Goal: Task Accomplishment & Management: Complete application form

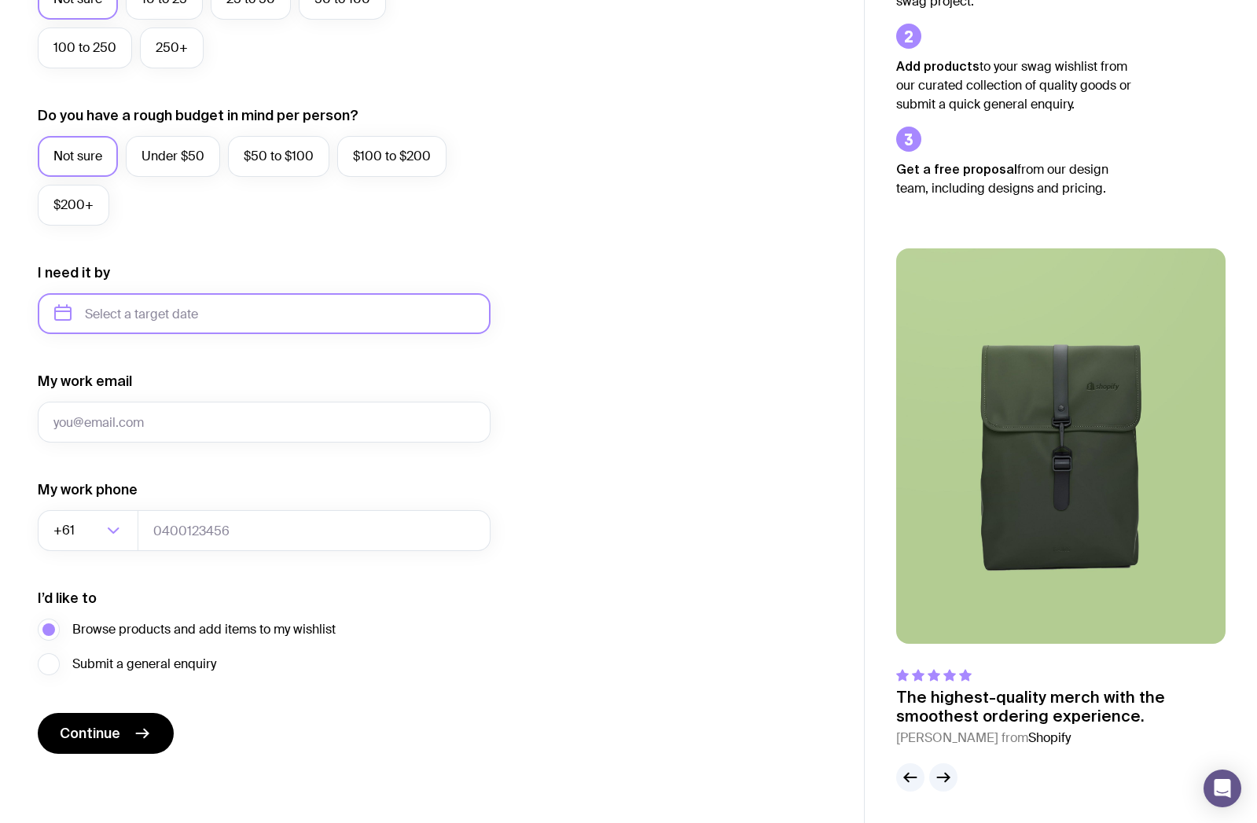
scroll to position [514, 0]
click at [288, 308] on input "text" at bounding box center [264, 313] width 453 height 41
click at [137, 503] on button "Nov" at bounding box center [137, 506] width 57 height 31
type input "[DATE]"
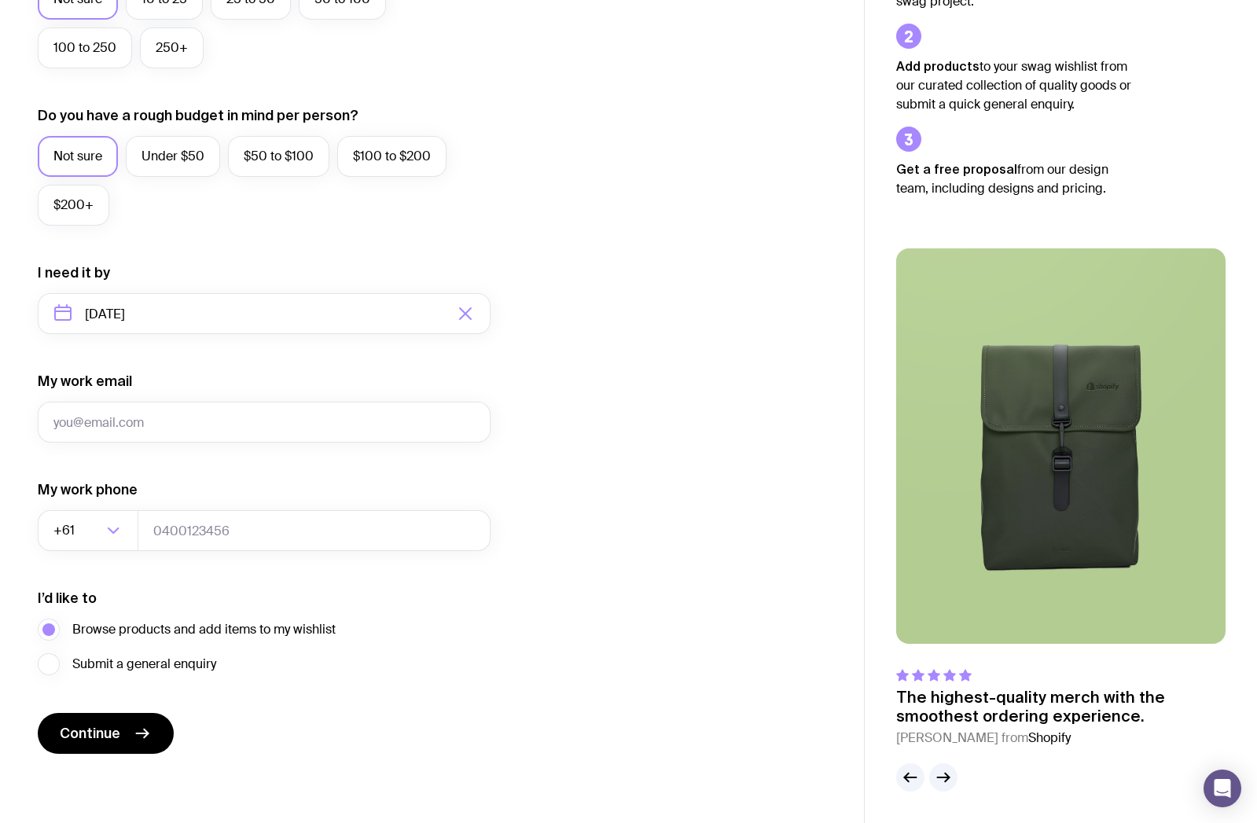
click at [501, 476] on div "I want swag for Customers Team members An event Approximately how many people d…" at bounding box center [432, 240] width 789 height 1027
drag, startPoint x: 157, startPoint y: 525, endPoint x: 211, endPoint y: 521, distance: 53.6
type input "0408223393"
click at [431, 407] on input "My work email" at bounding box center [264, 422] width 453 height 41
type input "[EMAIL_ADDRESS][DOMAIN_NAME]"
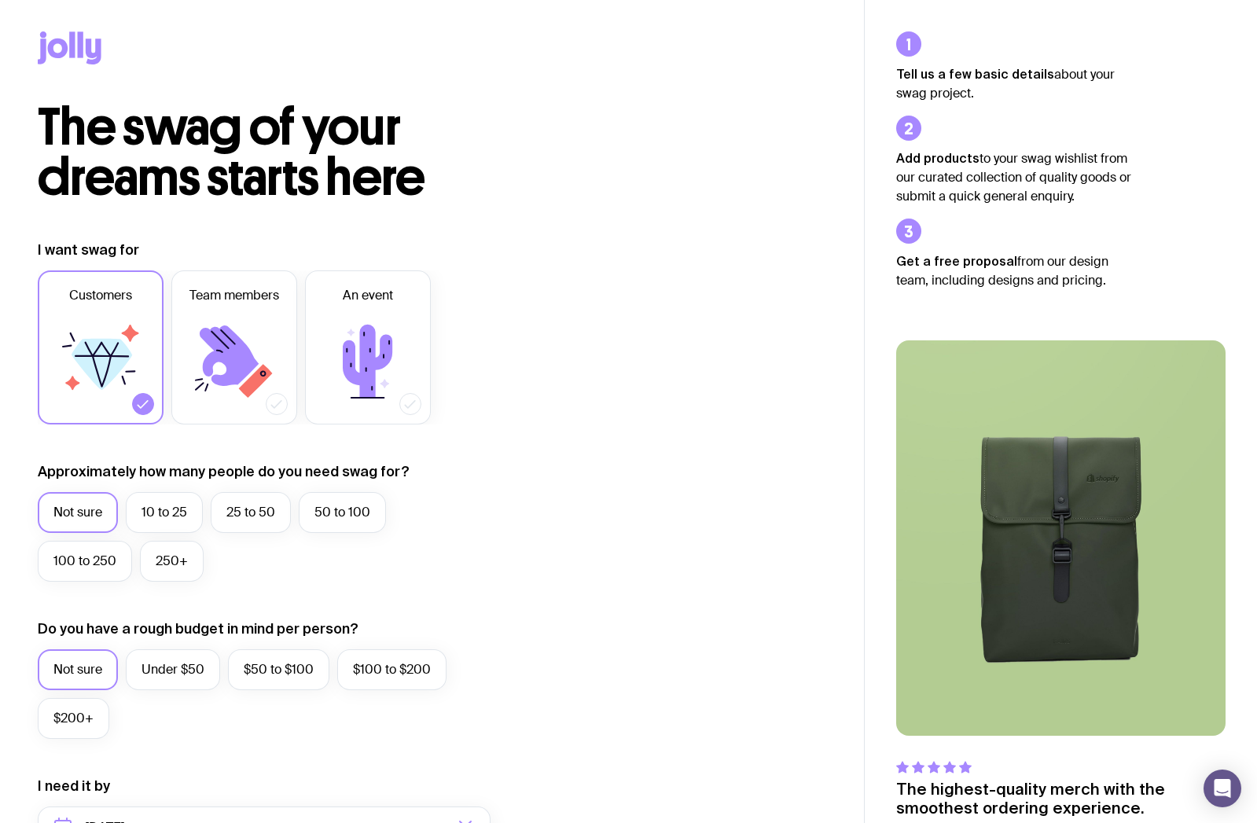
scroll to position [0, 0]
drag, startPoint x: 245, startPoint y: 503, endPoint x: 272, endPoint y: 504, distance: 26.7
click at [245, 503] on label "25 to 50" at bounding box center [251, 512] width 80 height 41
click at [0, 0] on input "25 to 50" at bounding box center [0, 0] width 0 height 0
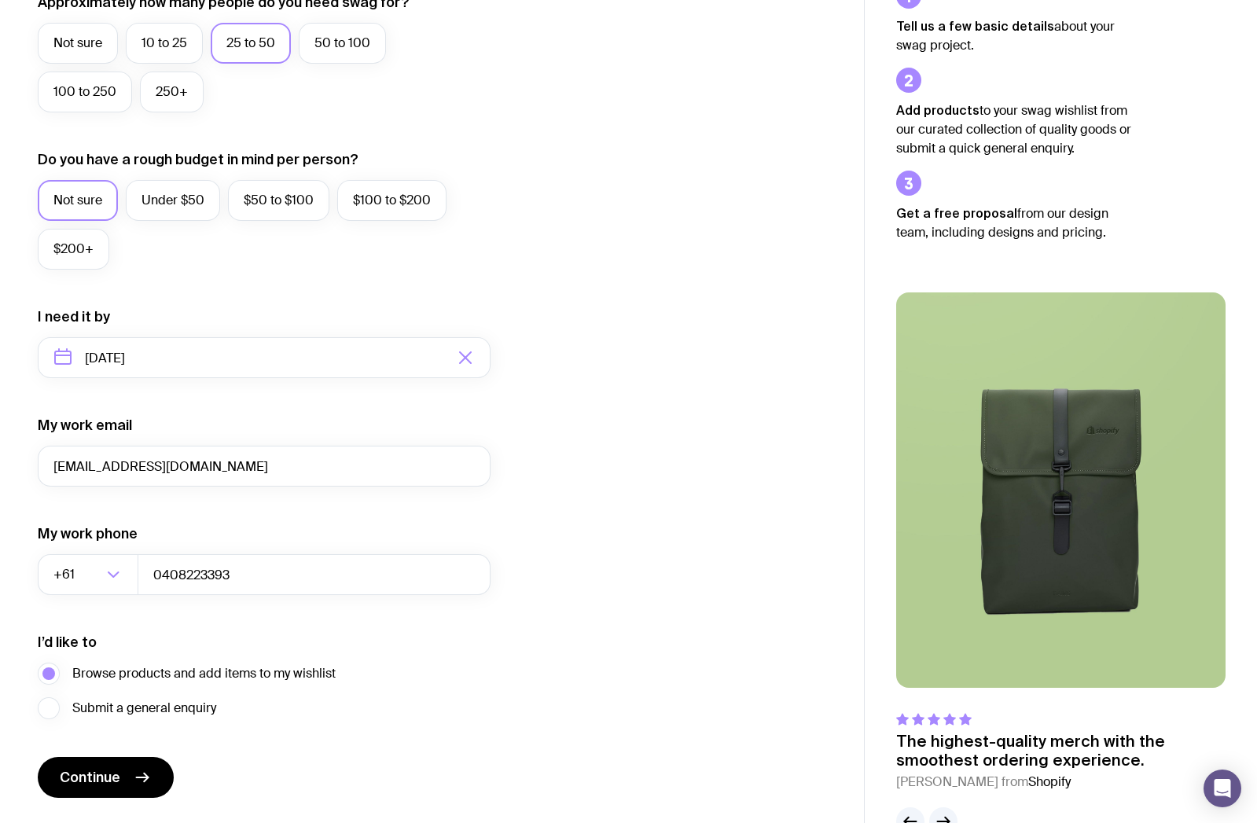
scroll to position [503, 0]
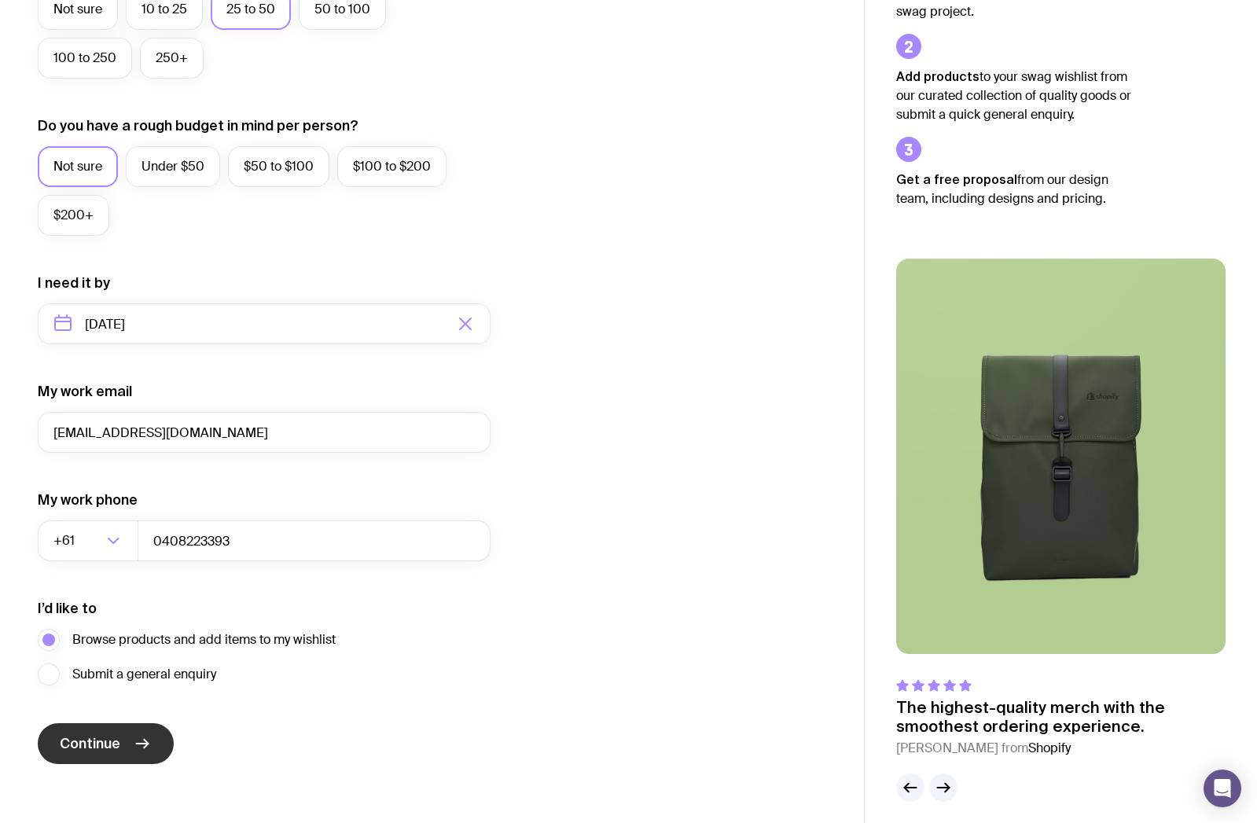
click at [127, 738] on button "Continue" at bounding box center [106, 743] width 136 height 41
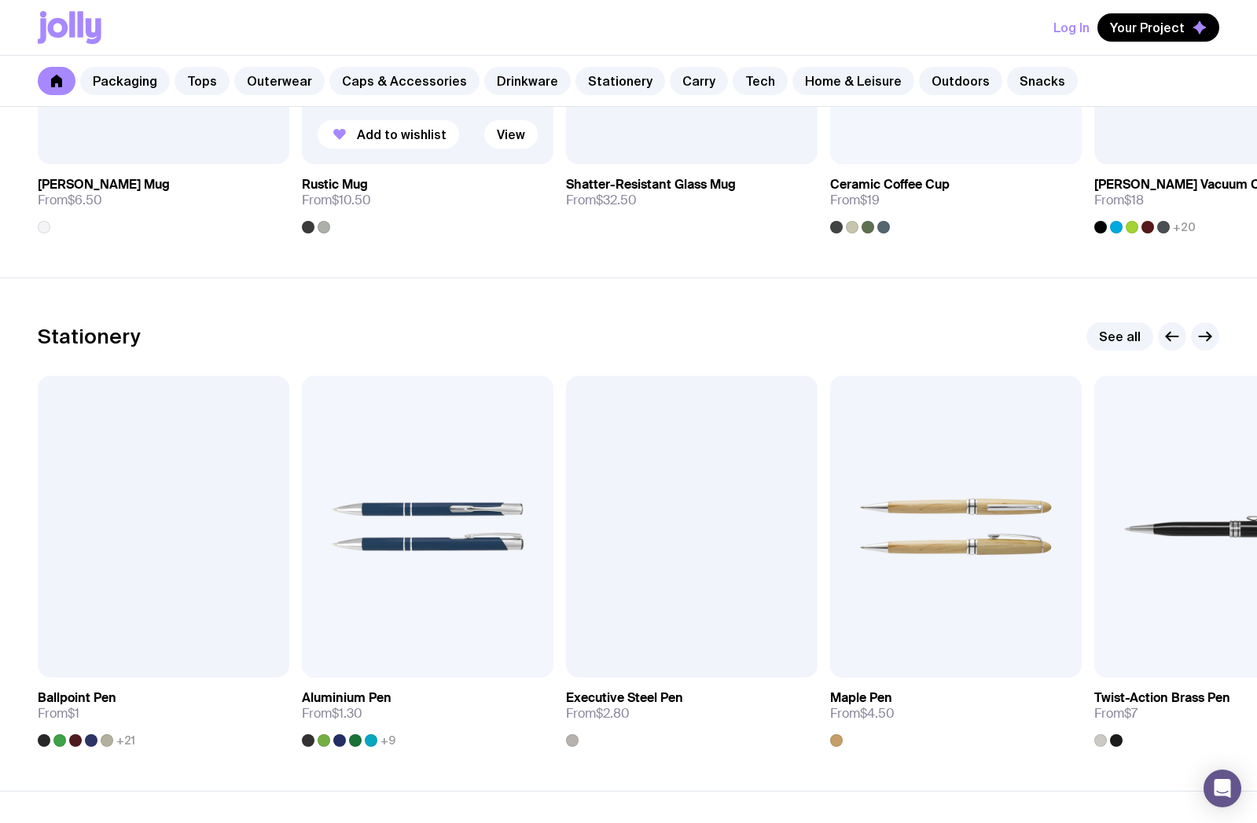
scroll to position [2761, 0]
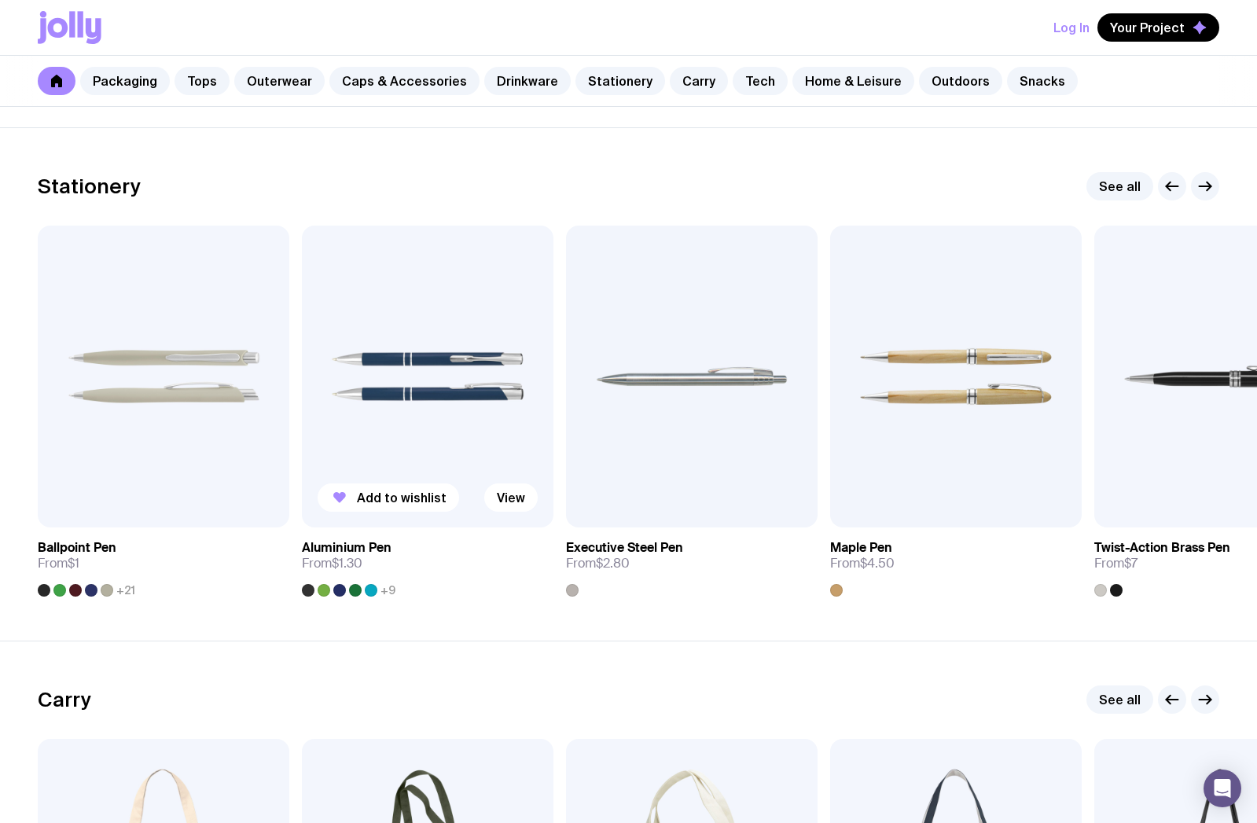
click at [389, 322] on img at bounding box center [428, 377] width 252 height 302
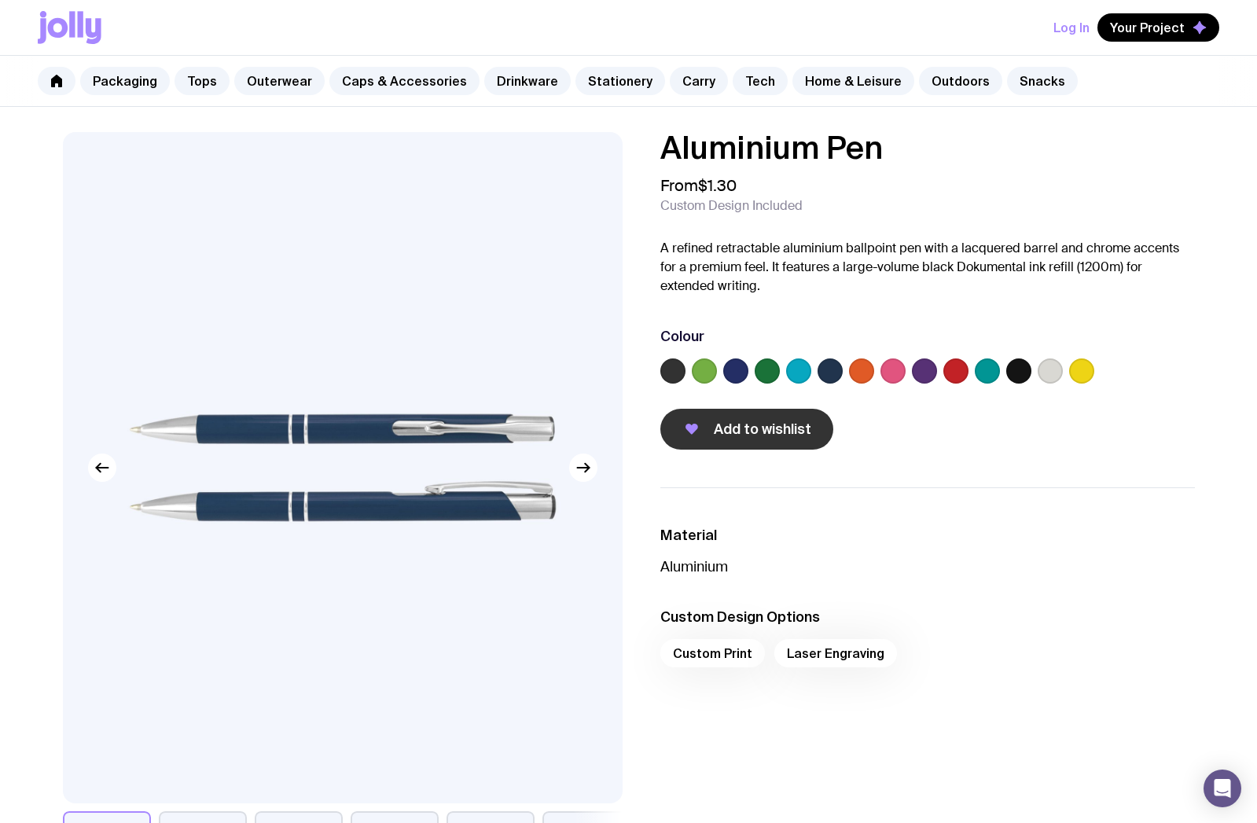
click at [745, 424] on span "Add to wishlist" at bounding box center [763, 429] width 98 height 19
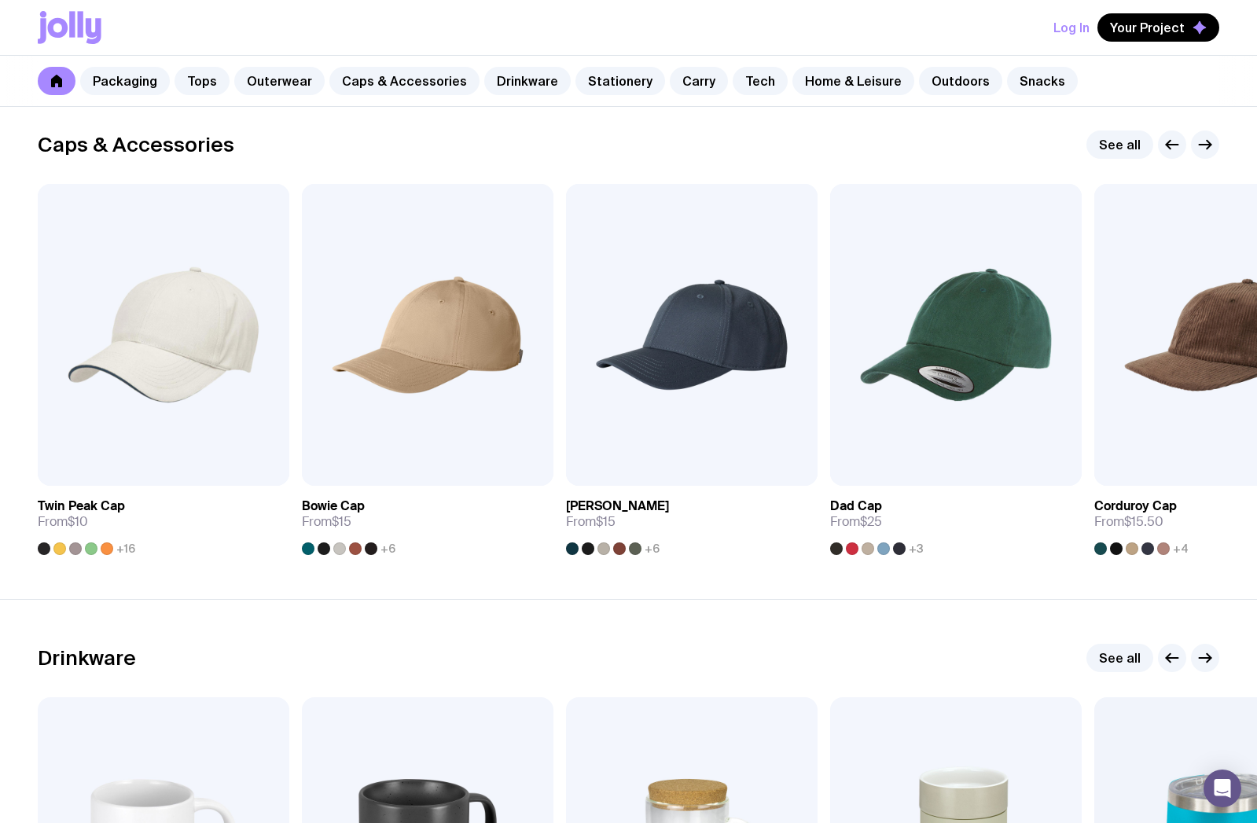
scroll to position [1781, 0]
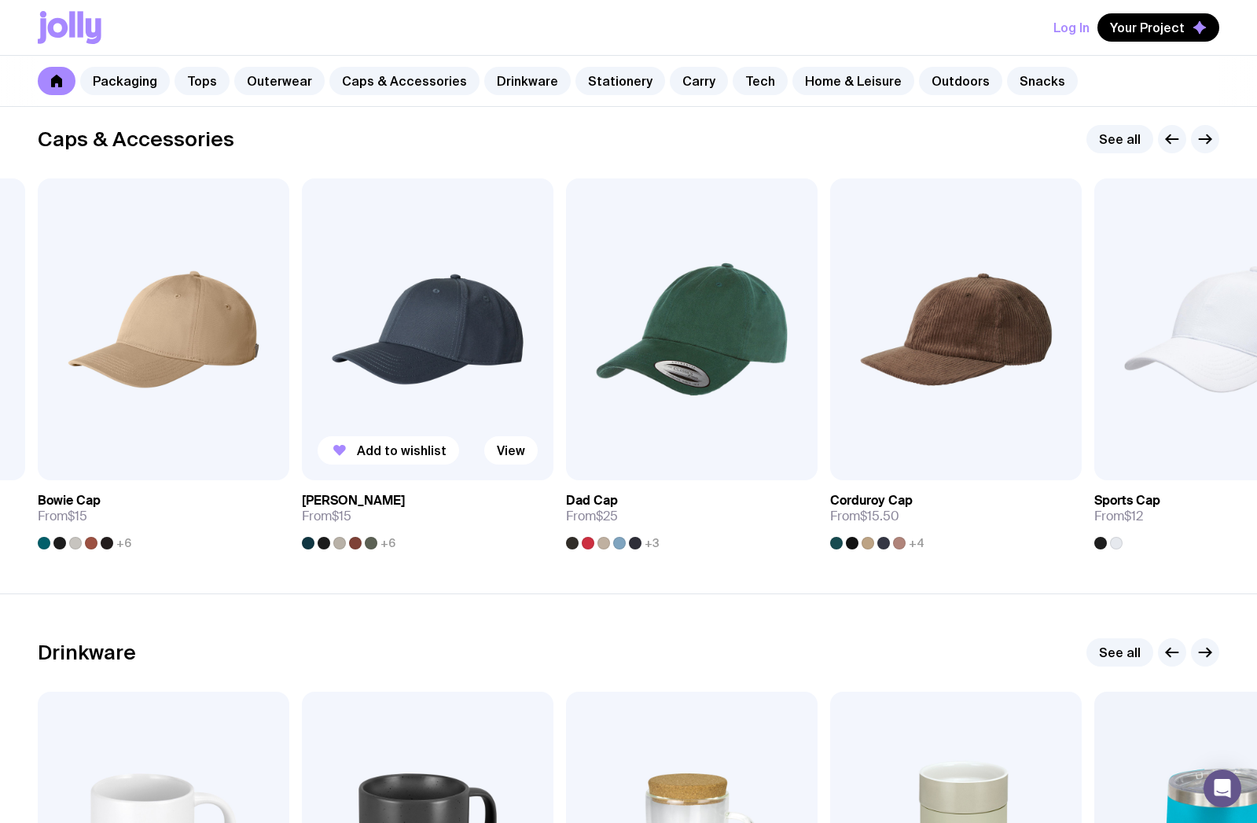
click at [469, 326] on img at bounding box center [428, 330] width 252 height 302
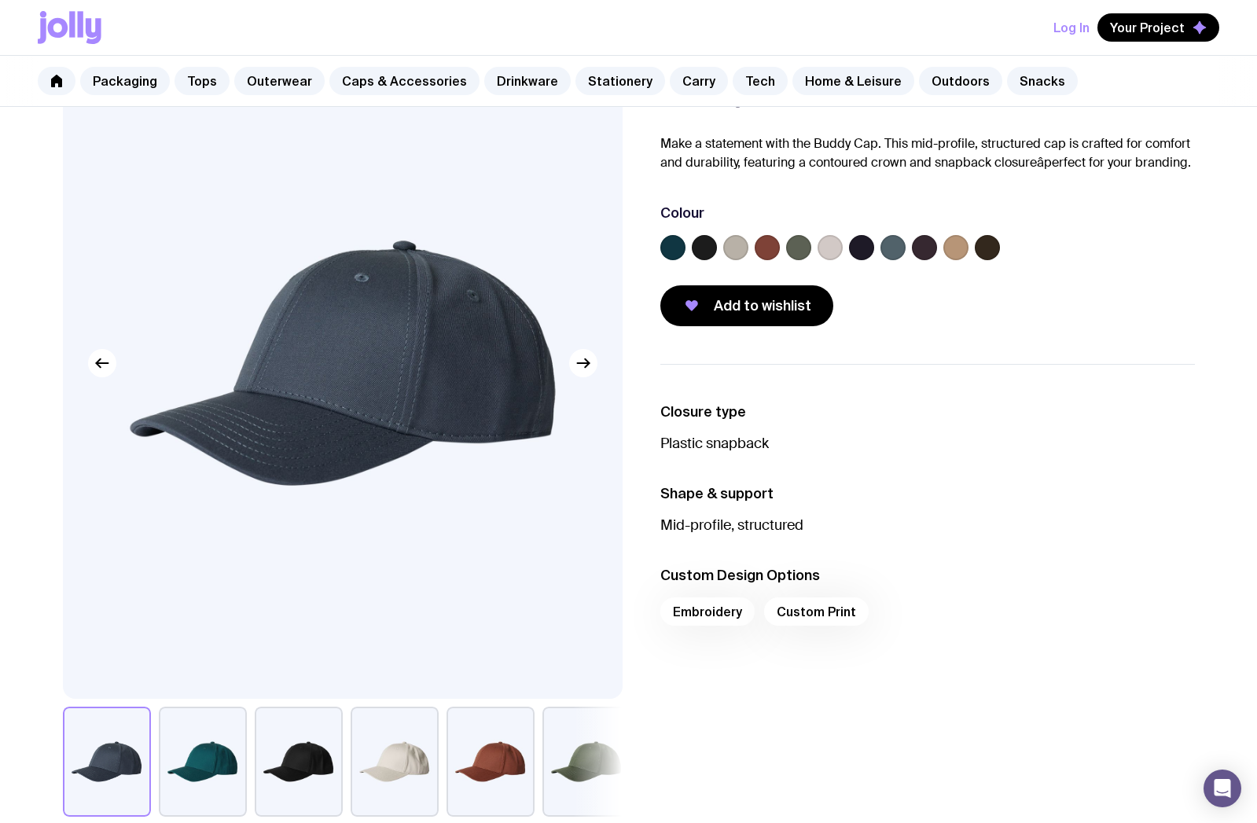
scroll to position [103, 0]
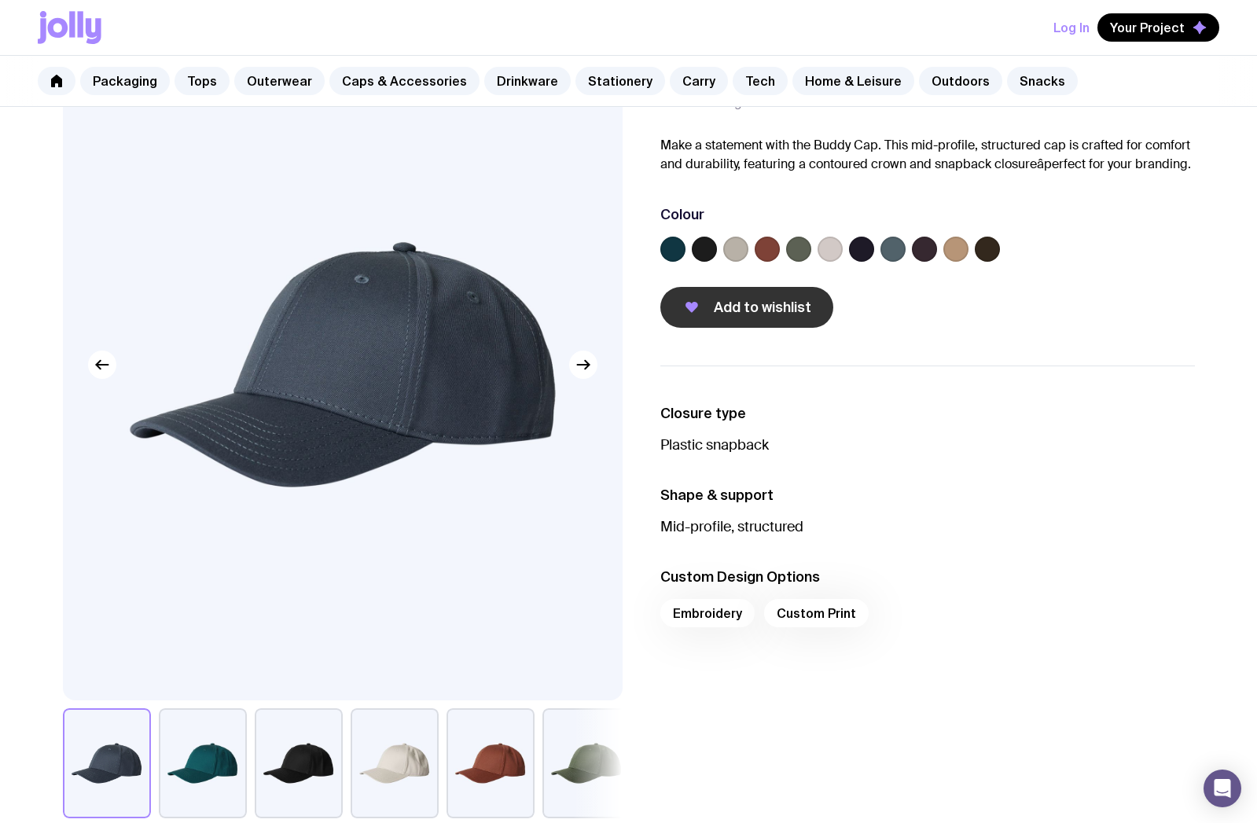
click at [720, 307] on span "Add to wishlist" at bounding box center [763, 307] width 98 height 19
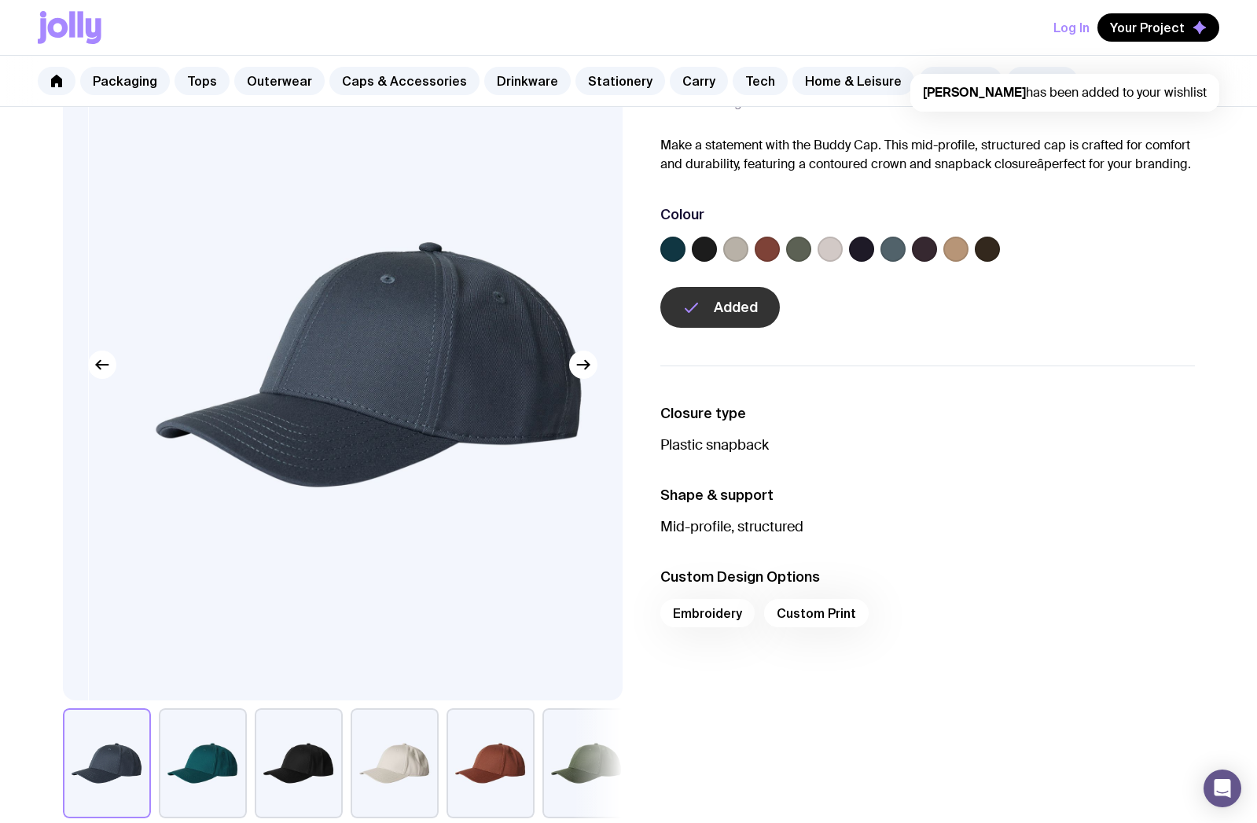
scroll to position [104, 0]
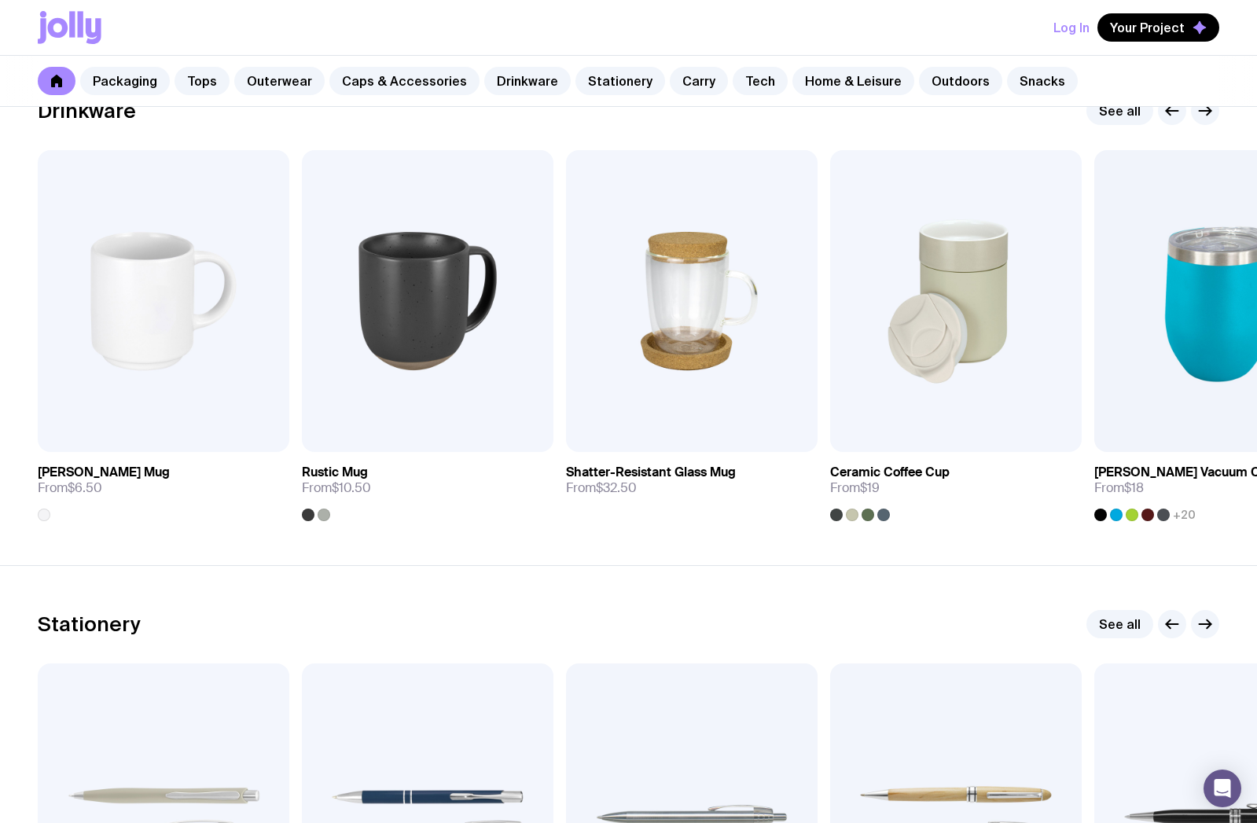
scroll to position [2325, 0]
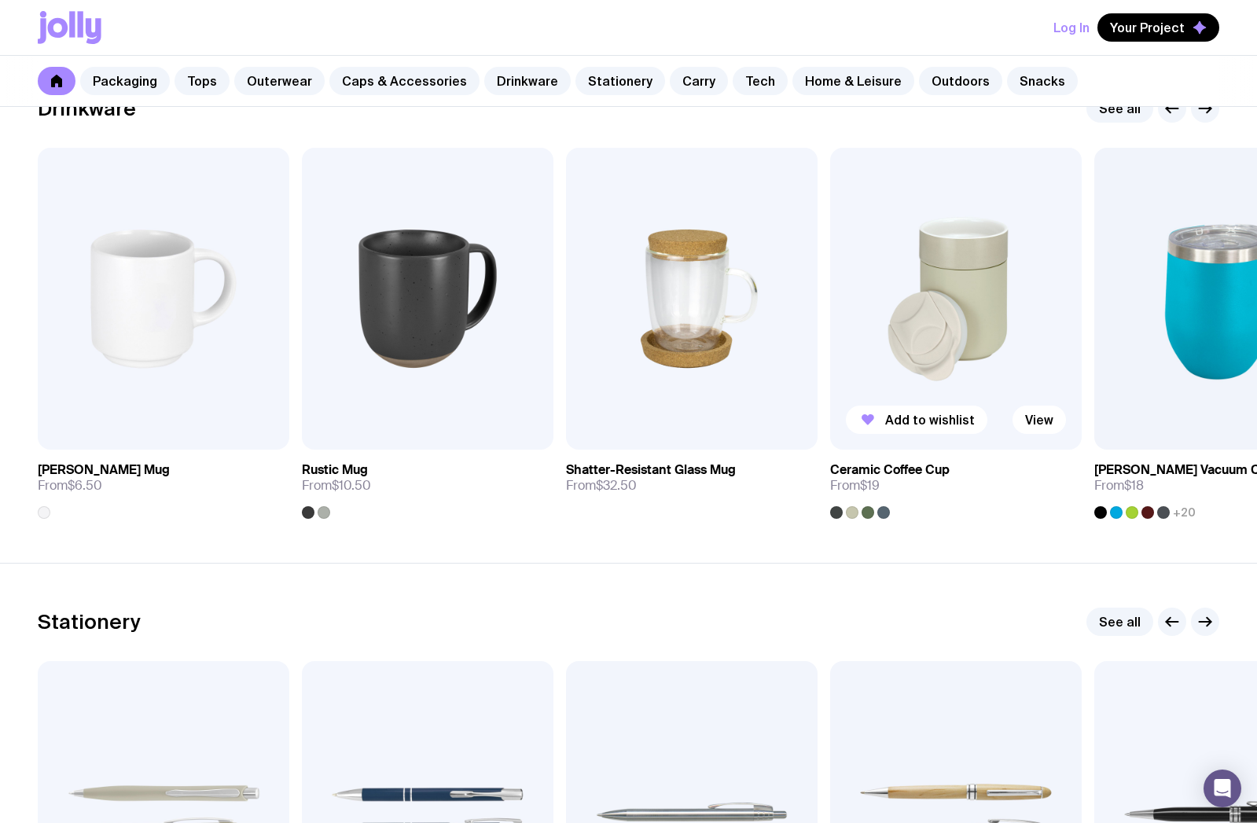
click at [907, 339] on img at bounding box center [956, 299] width 252 height 302
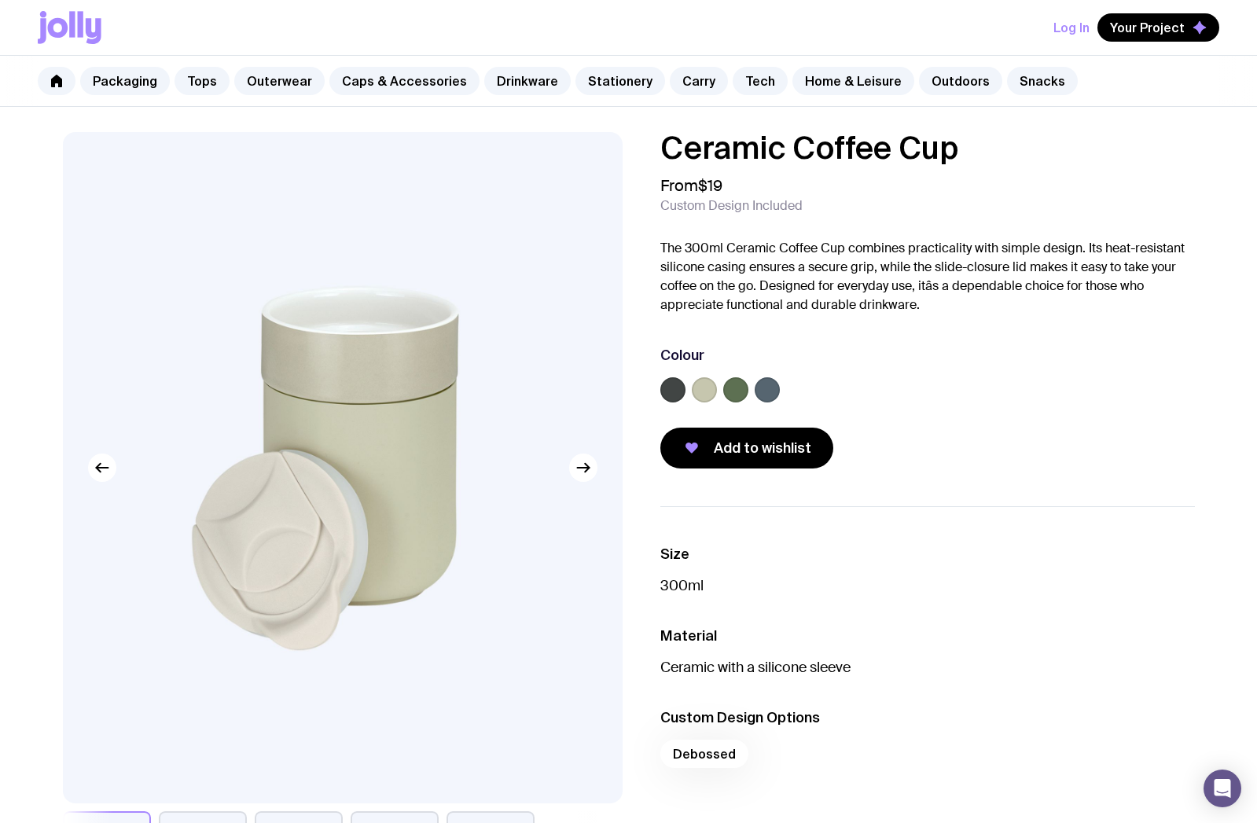
click at [773, 392] on label at bounding box center [767, 389] width 25 height 25
click at [0, 0] on input "radio" at bounding box center [0, 0] width 0 height 0
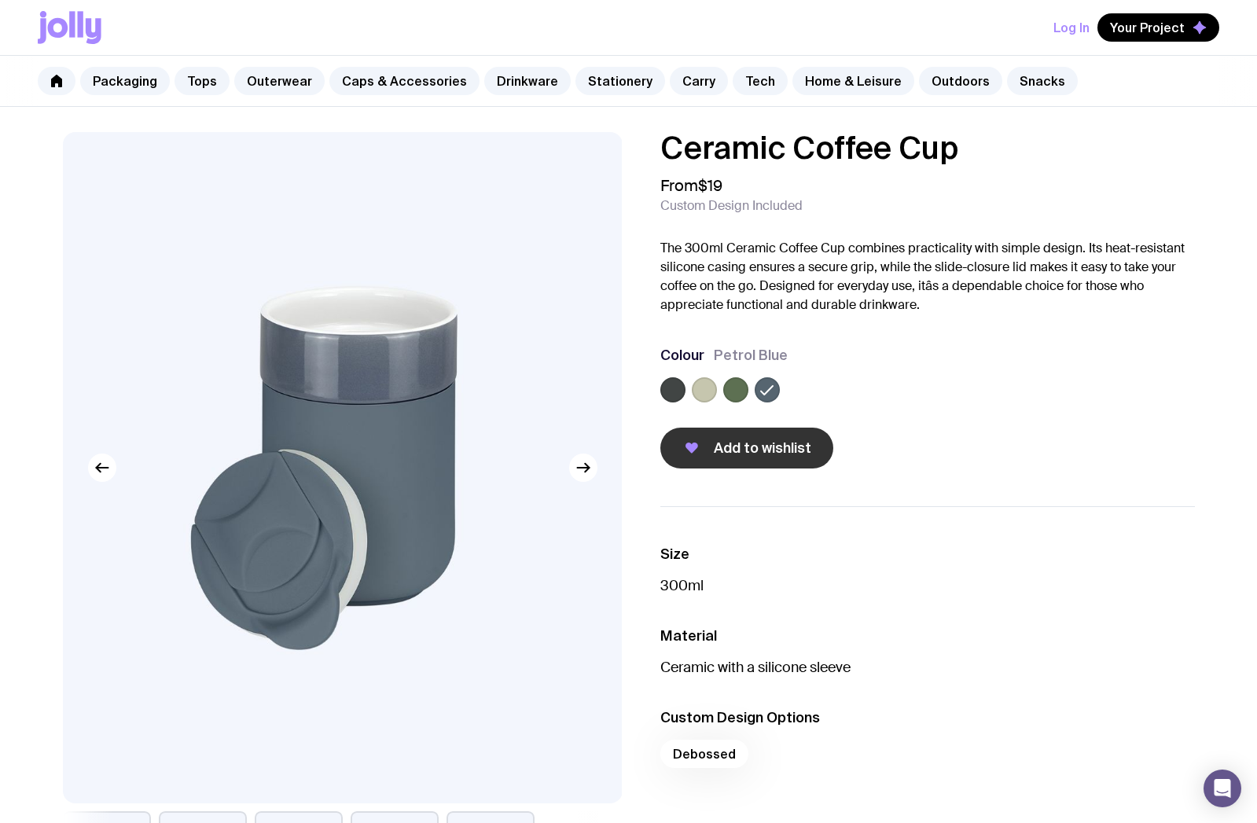
click at [756, 440] on span "Add to wishlist" at bounding box center [763, 448] width 98 height 19
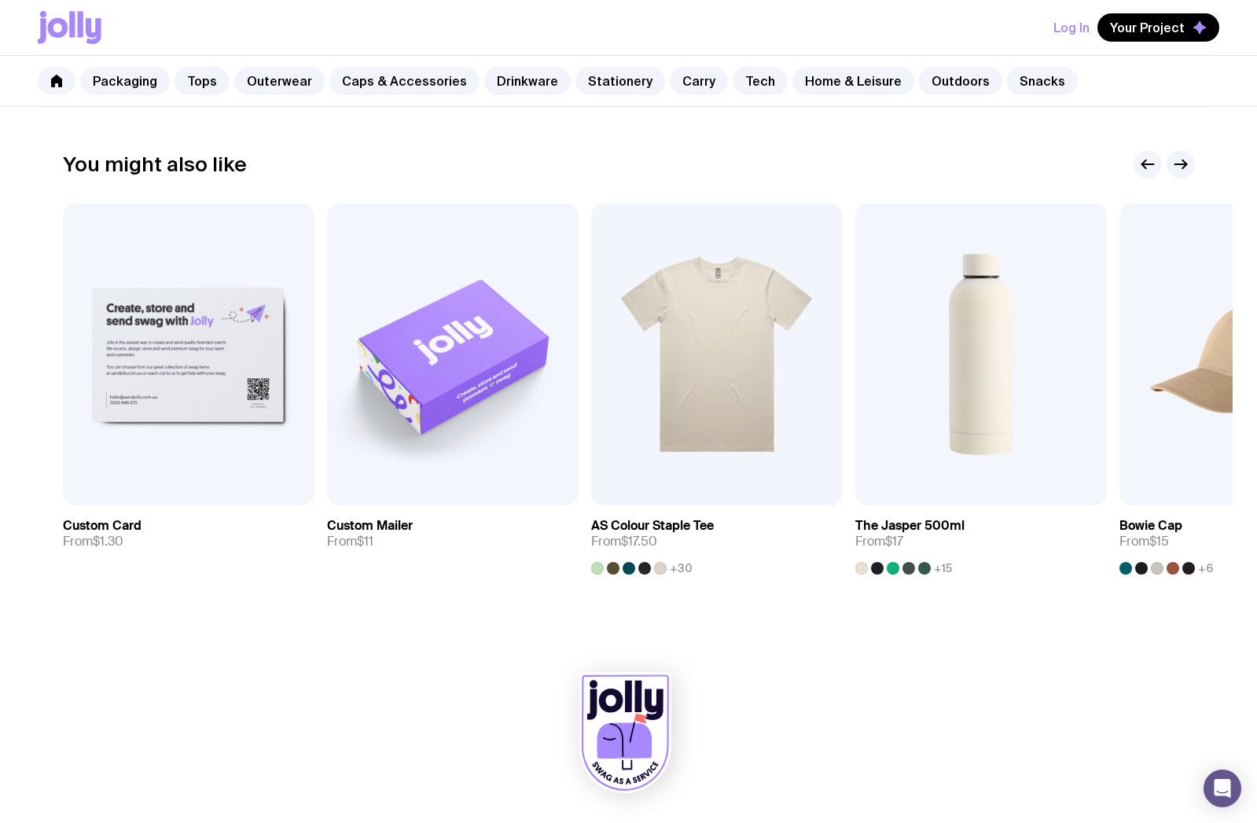
scroll to position [873, 0]
click at [731, 352] on img at bounding box center [717, 355] width 252 height 302
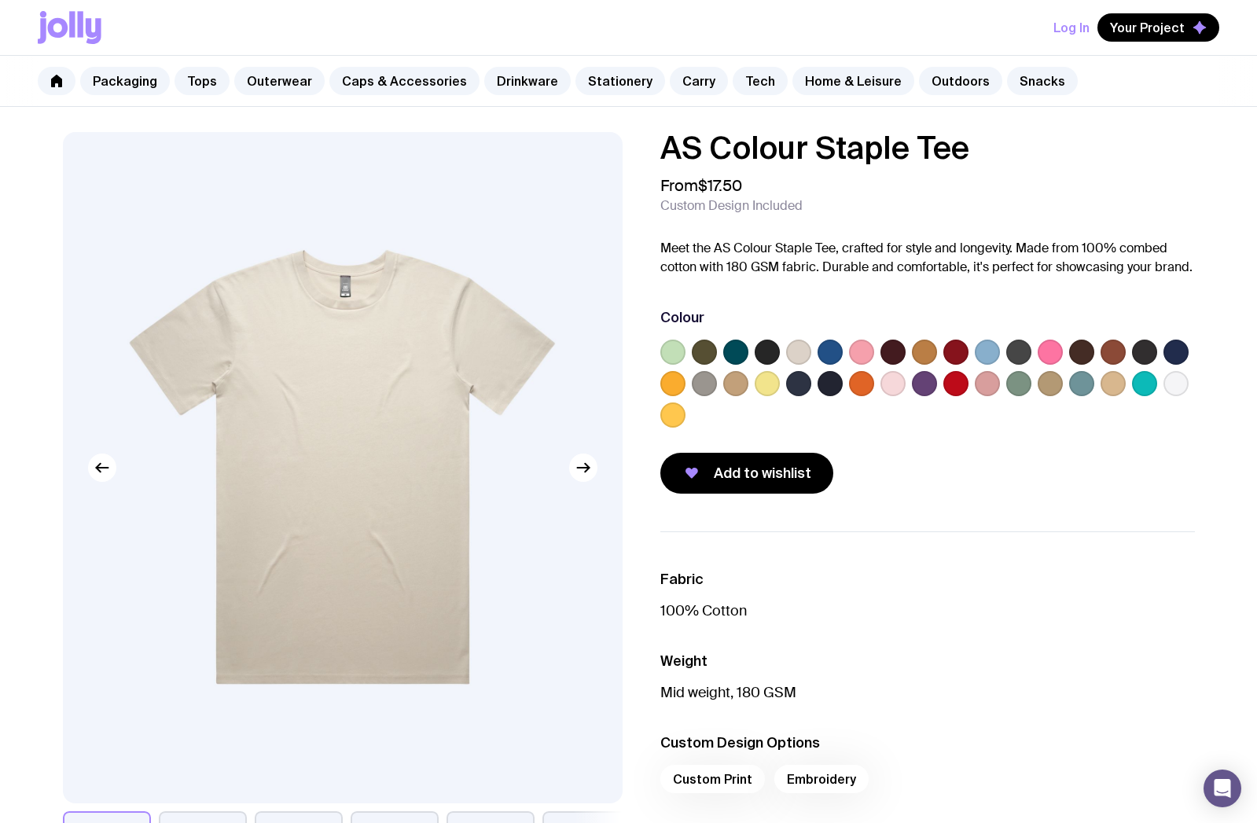
click at [828, 351] on label at bounding box center [830, 352] width 25 height 25
click at [0, 0] on input "radio" at bounding box center [0, 0] width 0 height 0
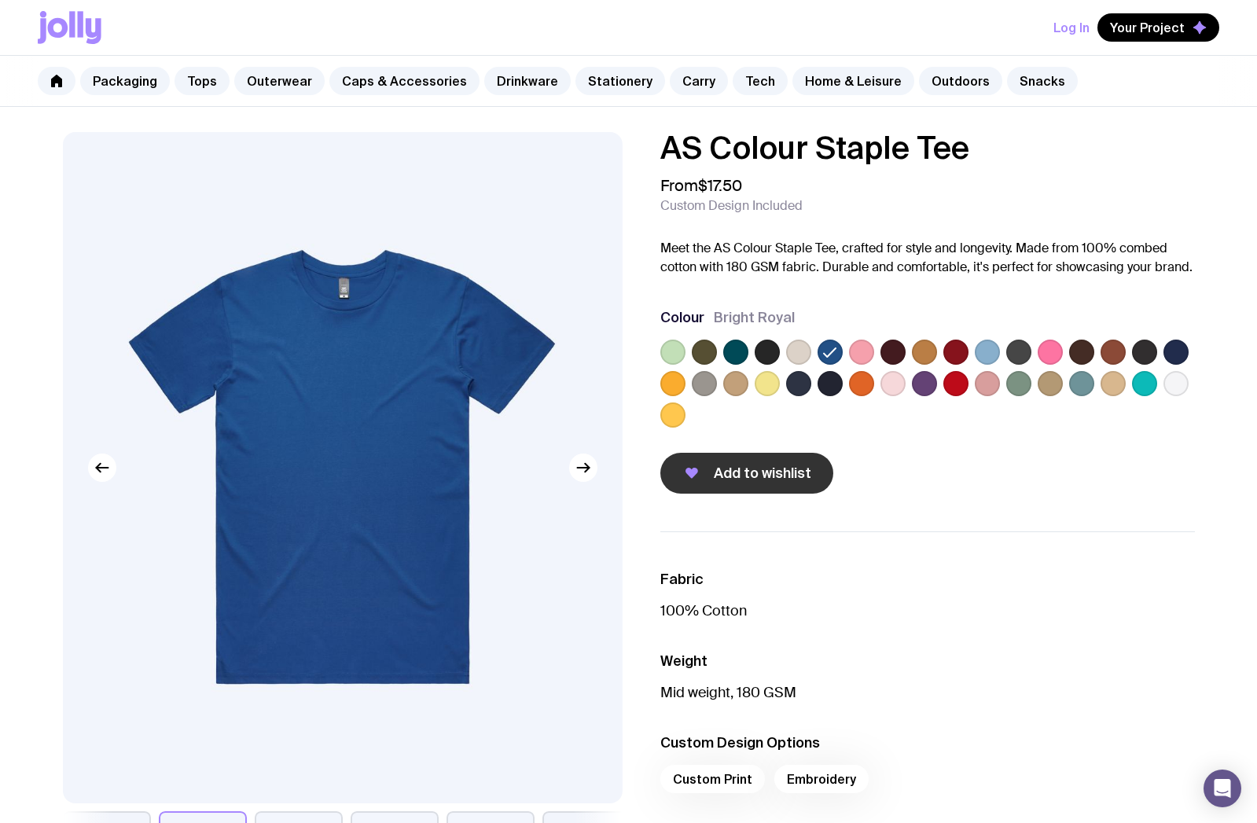
click at [767, 464] on button "Add to wishlist" at bounding box center [747, 473] width 173 height 41
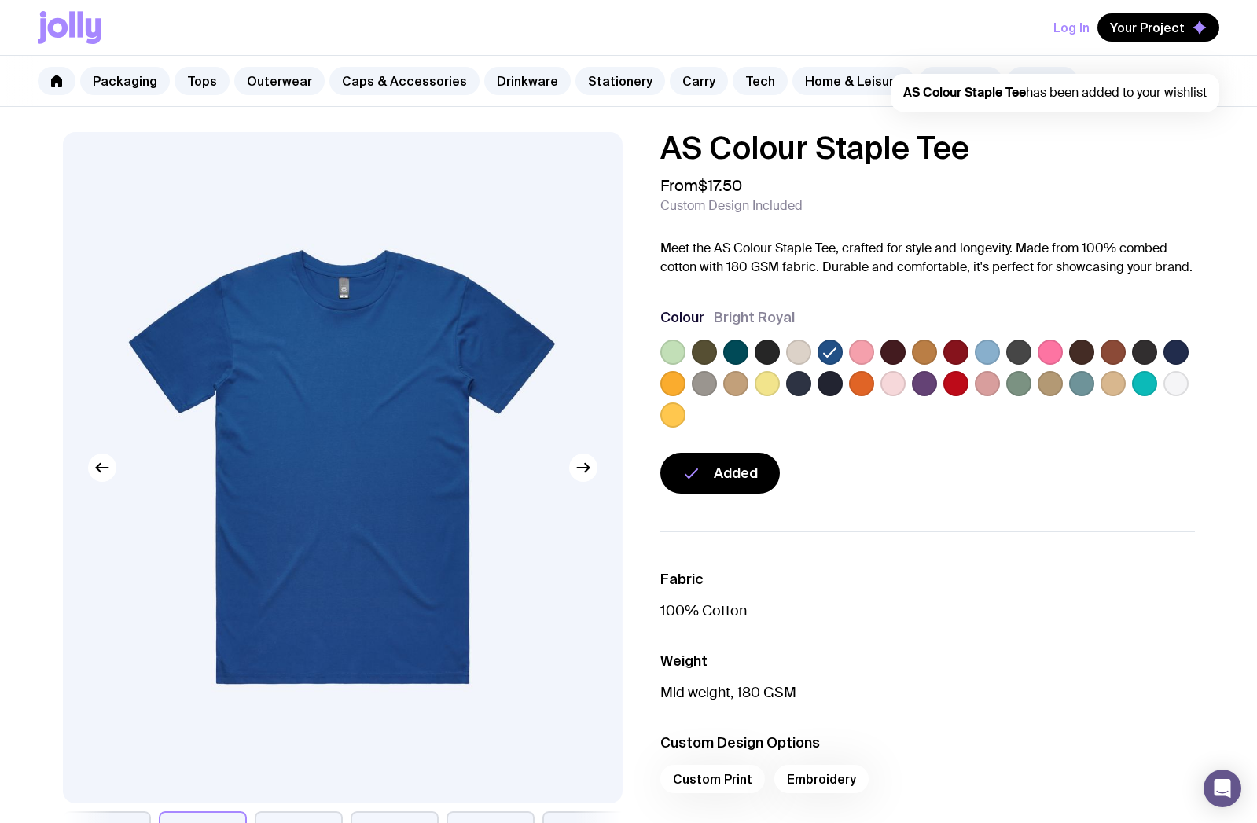
click at [917, 380] on label at bounding box center [924, 383] width 25 height 25
click at [0, 0] on input "radio" at bounding box center [0, 0] width 0 height 0
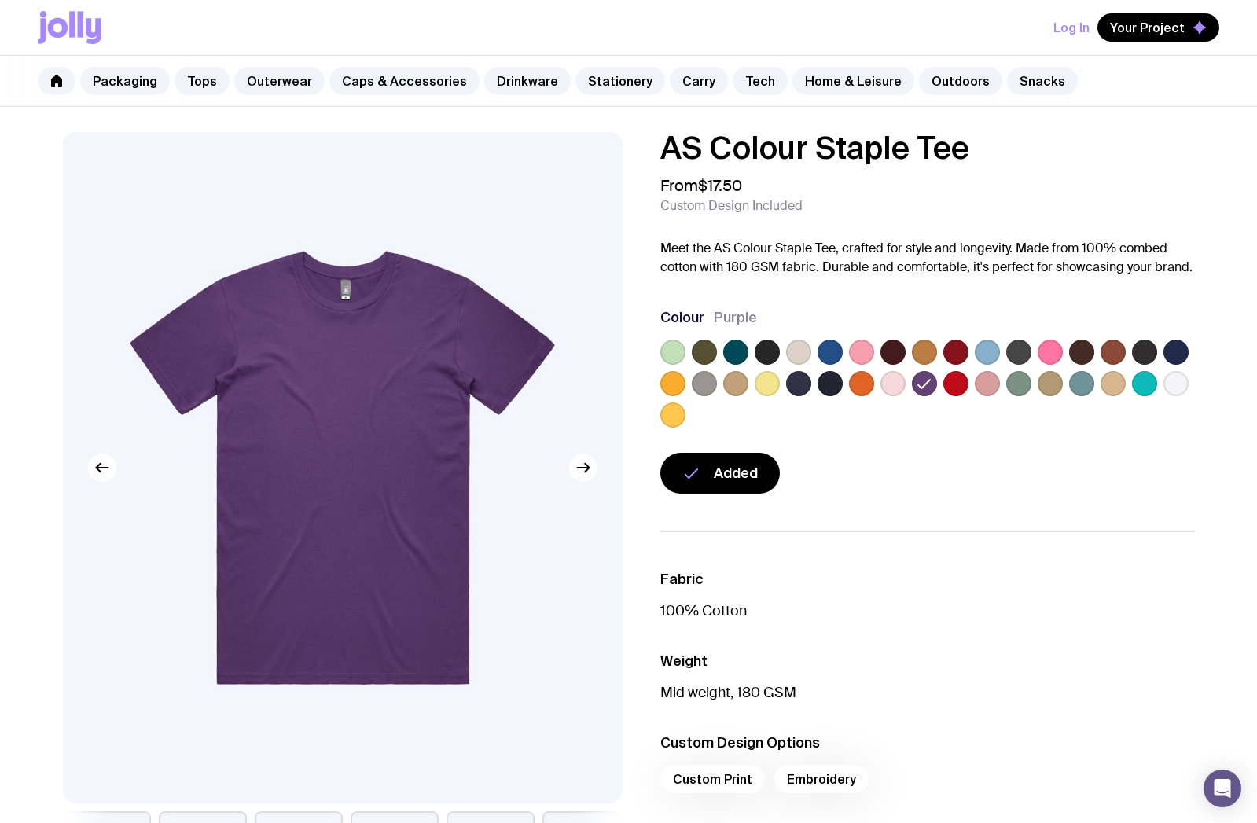
click at [803, 350] on label at bounding box center [798, 352] width 25 height 25
click at [0, 0] on input "radio" at bounding box center [0, 0] width 0 height 0
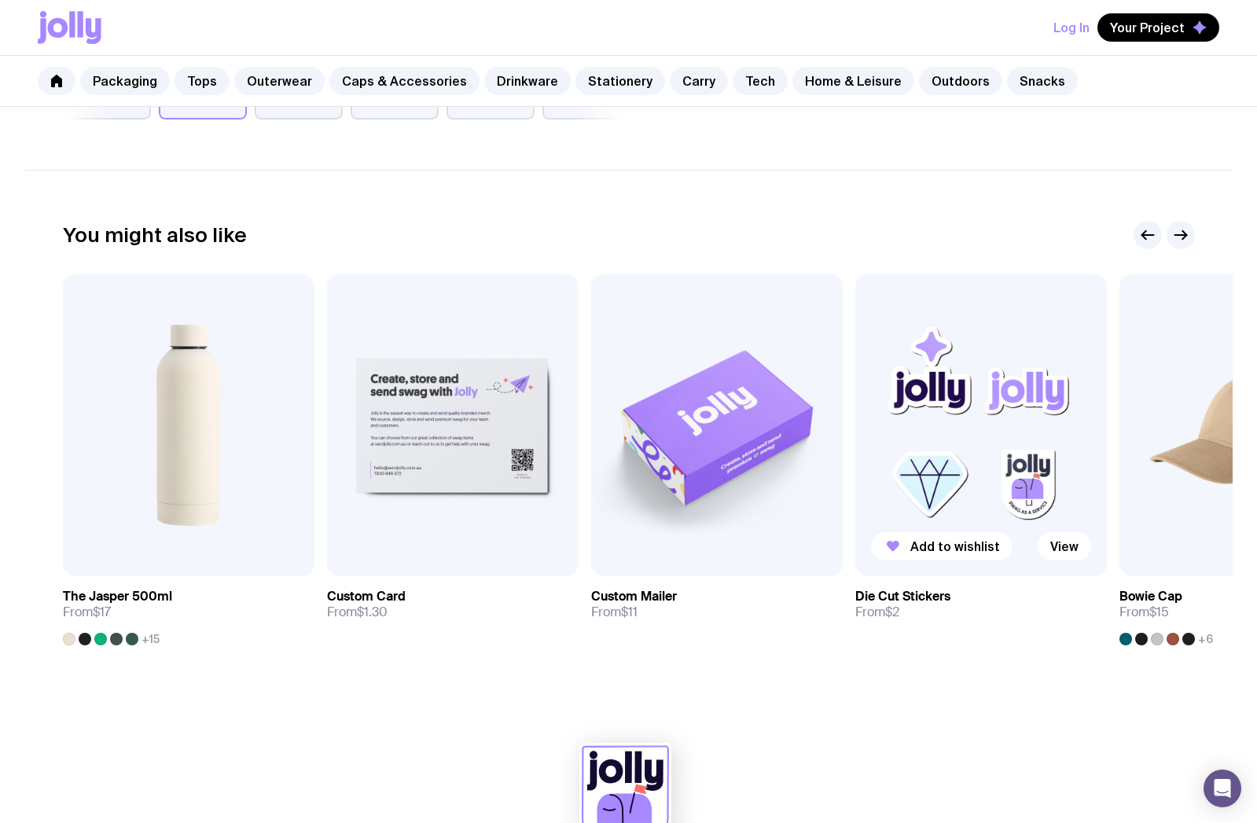
scroll to position [801, 0]
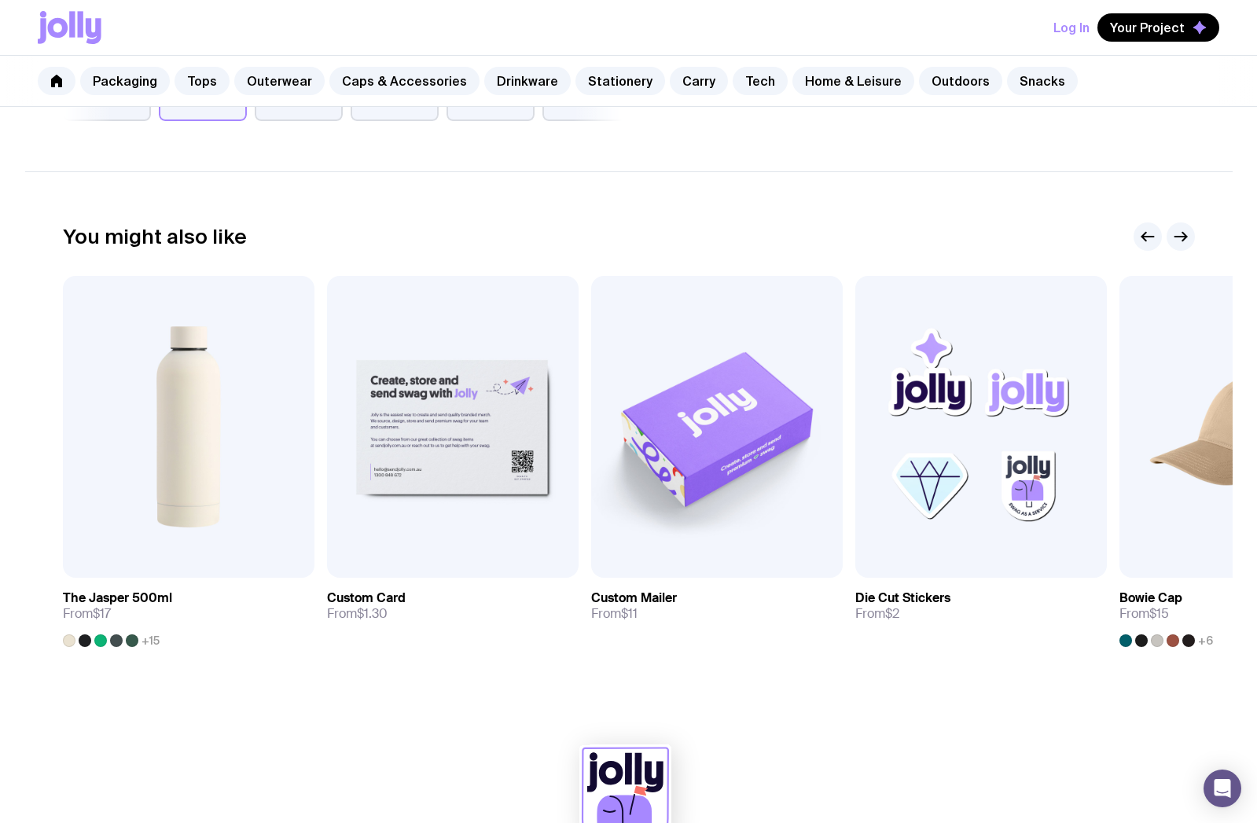
drag, startPoint x: 1138, startPoint y: 35, endPoint x: 1135, endPoint y: 44, distance: 9.9
click at [1137, 34] on span "Your Project" at bounding box center [1147, 28] width 75 height 16
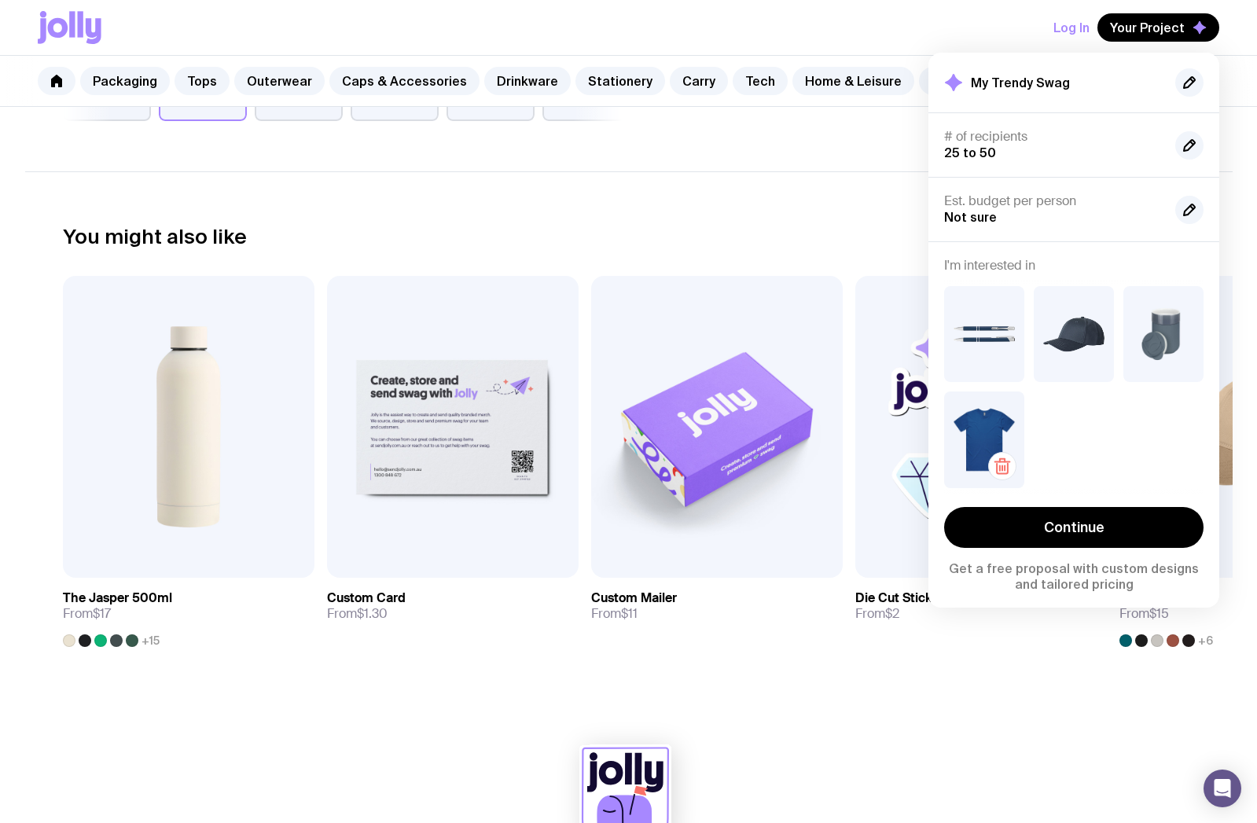
click at [980, 429] on img at bounding box center [984, 440] width 80 height 96
click at [1007, 470] on icon "button" at bounding box center [1002, 466] width 19 height 19
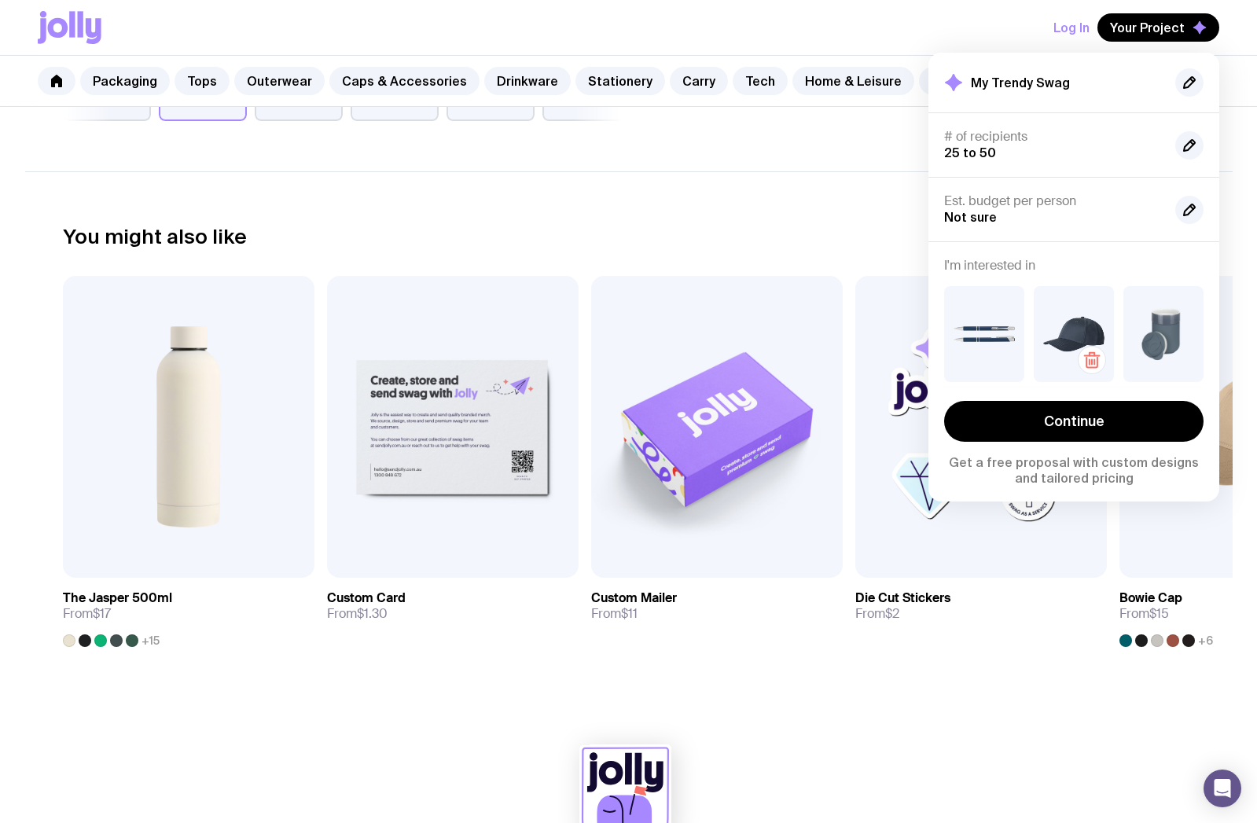
click at [1070, 357] on img at bounding box center [1074, 334] width 80 height 96
click at [1088, 358] on icon "button" at bounding box center [1092, 363] width 11 height 10
click at [190, 378] on img at bounding box center [189, 427] width 252 height 302
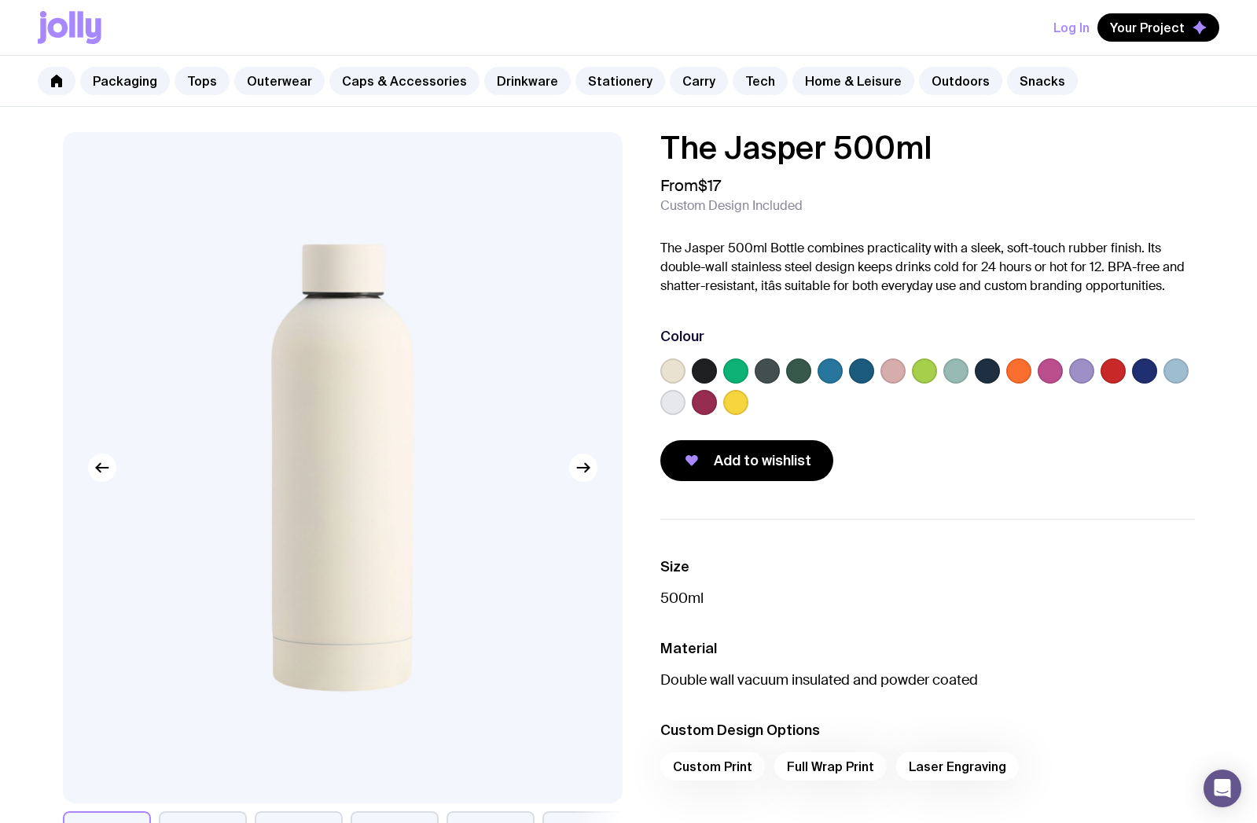
drag, startPoint x: 667, startPoint y: 372, endPoint x: 672, endPoint y: 383, distance: 12.0
click at [667, 372] on label at bounding box center [673, 371] width 25 height 25
click at [0, 0] on input "radio" at bounding box center [0, 0] width 0 height 0
click at [704, 466] on button "Add to wishlist" at bounding box center [747, 460] width 173 height 41
drag, startPoint x: 753, startPoint y: 72, endPoint x: 731, endPoint y: 87, distance: 26.2
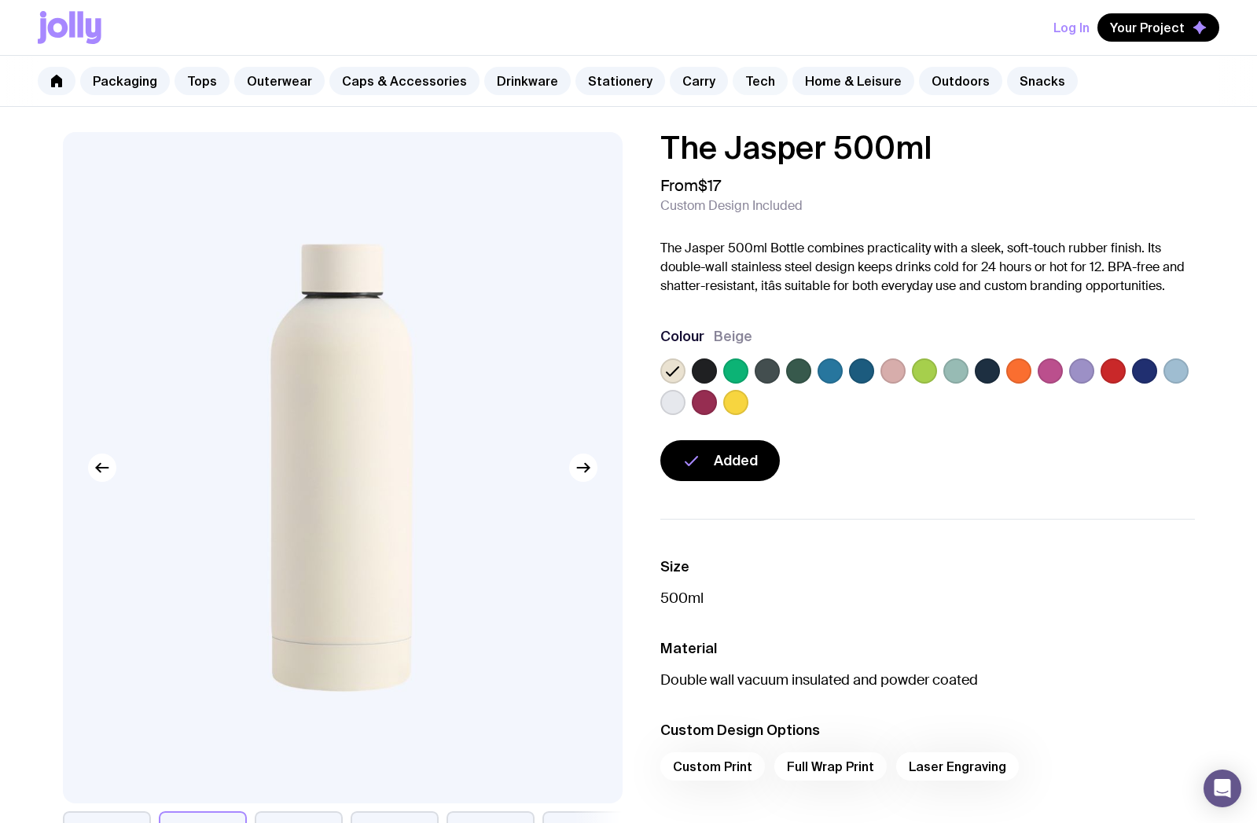
click at [752, 73] on link "Tech" at bounding box center [760, 81] width 55 height 28
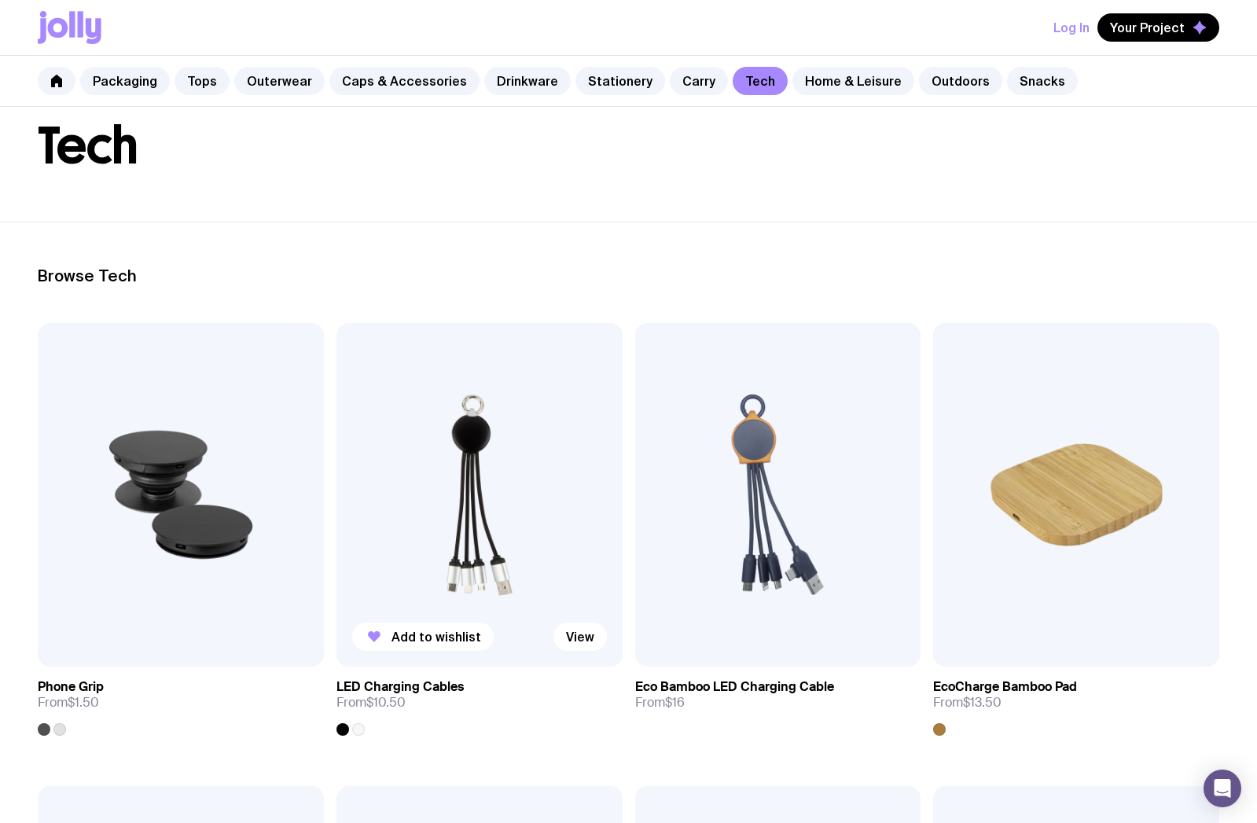
scroll to position [60, 0]
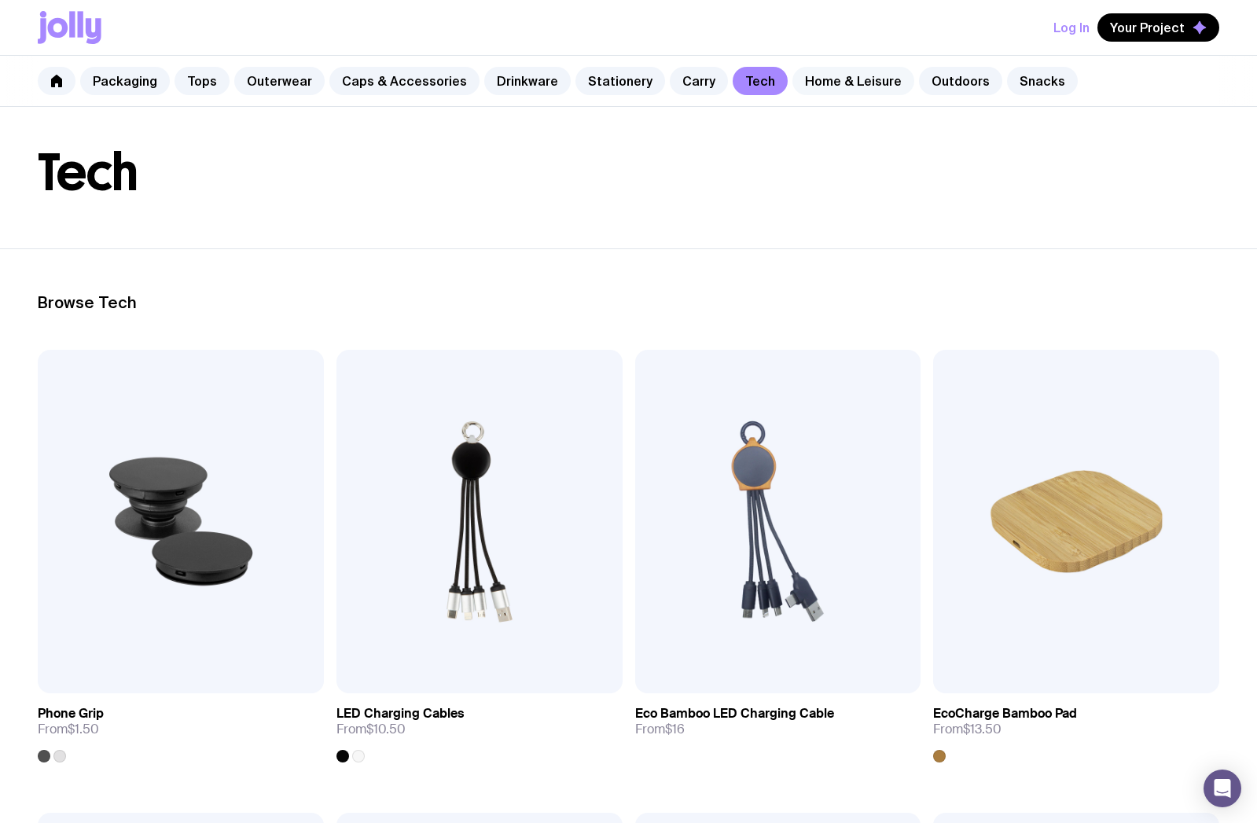
click at [815, 81] on link "Home & Leisure" at bounding box center [854, 81] width 122 height 28
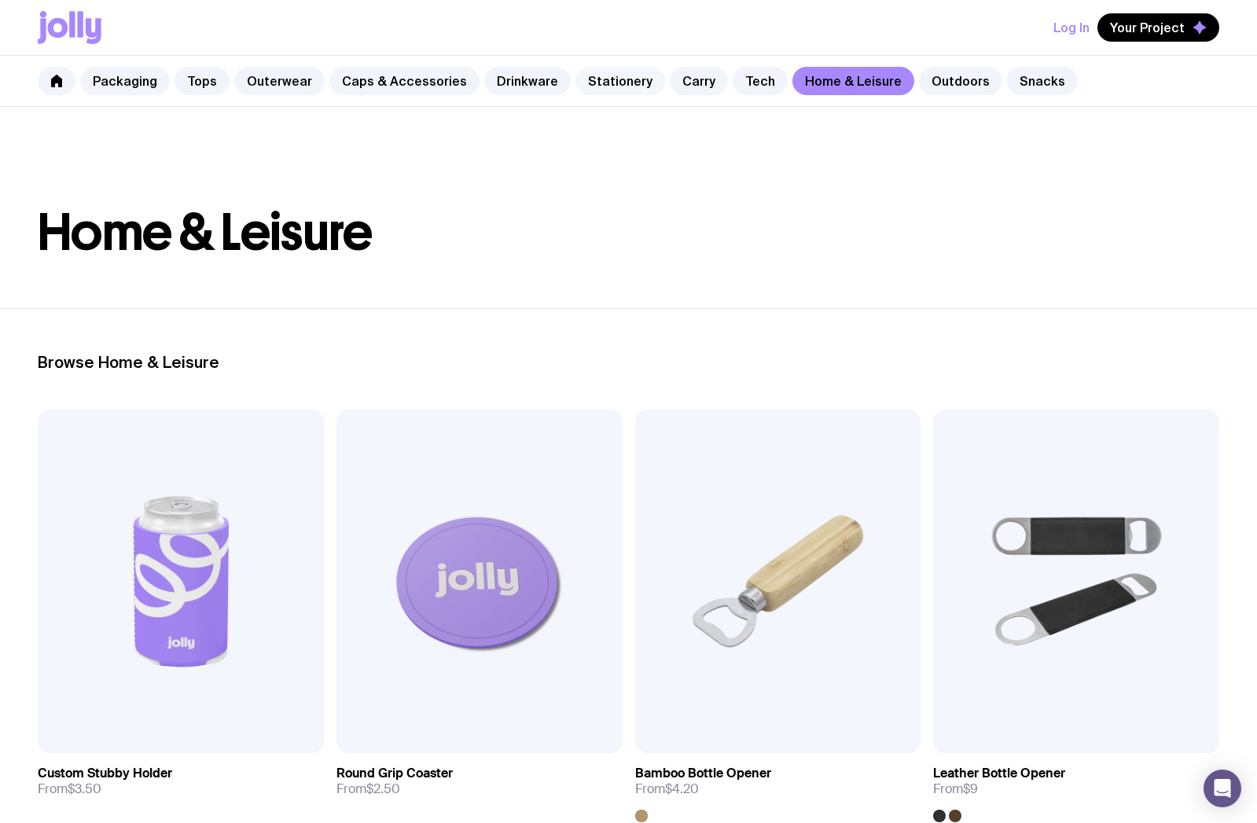
click at [605, 81] on link "Stationery" at bounding box center [621, 81] width 90 height 28
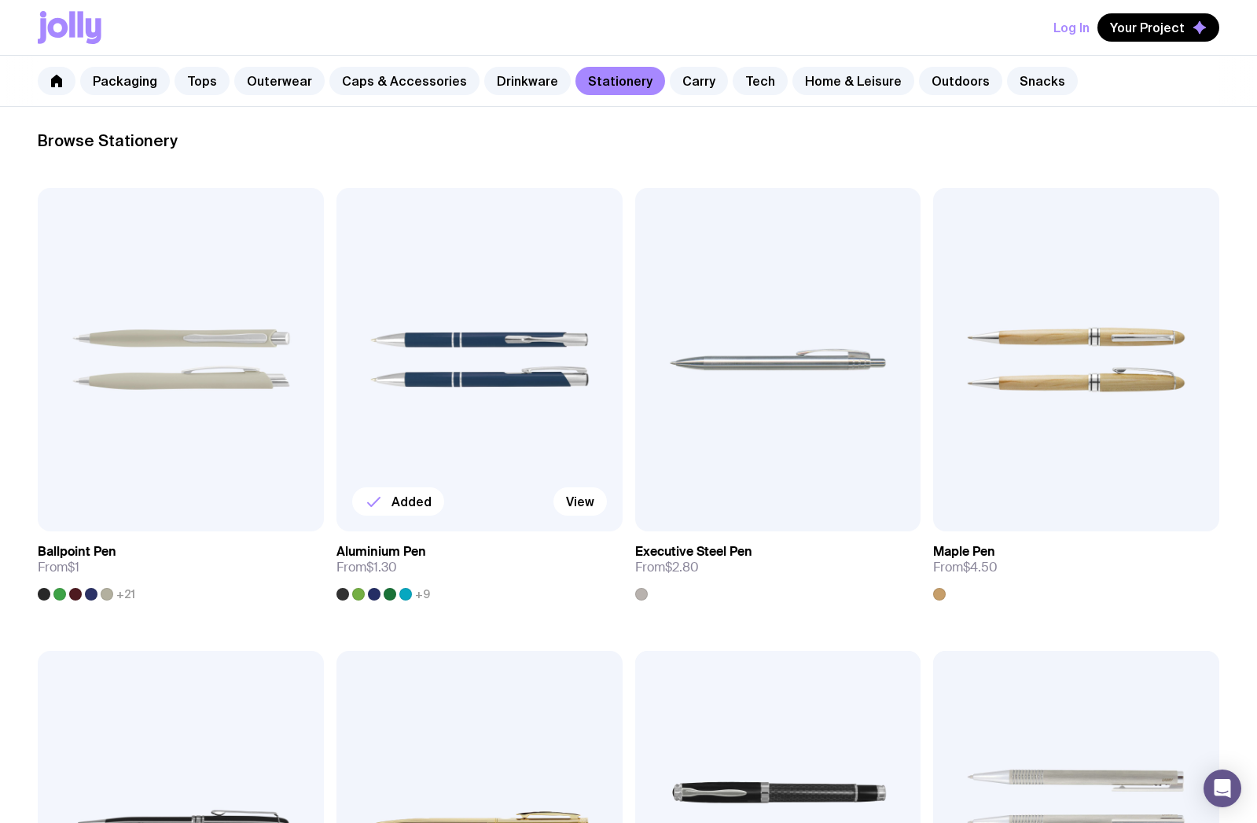
scroll to position [325, 0]
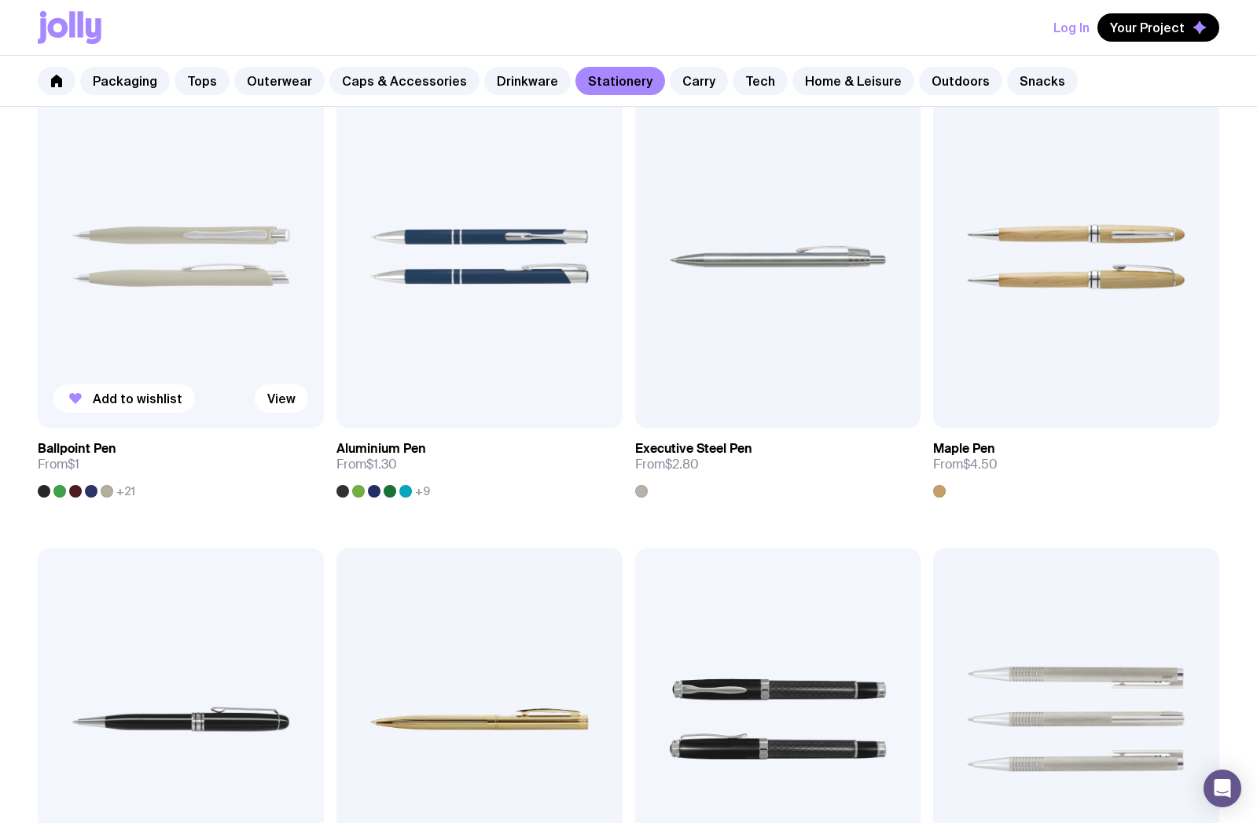
click at [251, 331] on img at bounding box center [181, 257] width 286 height 344
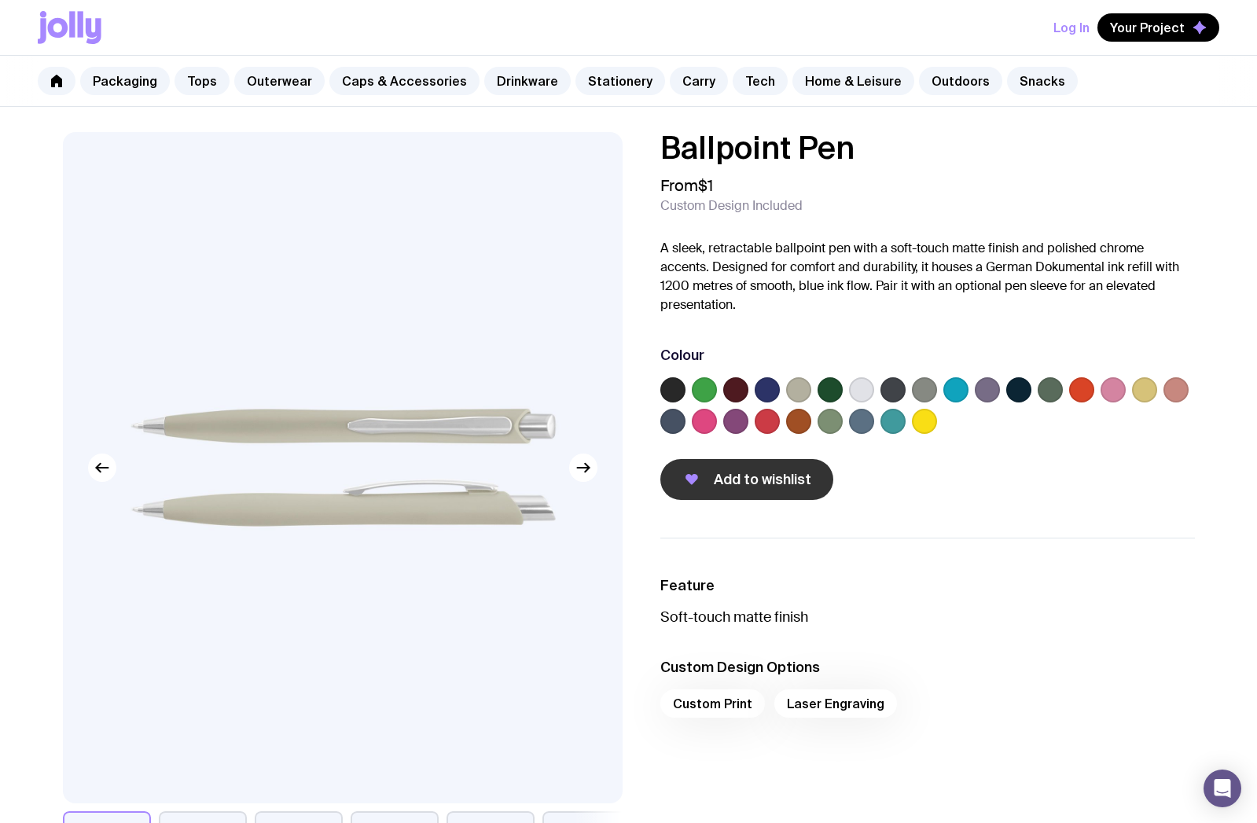
click at [735, 472] on span "Add to wishlist" at bounding box center [763, 479] width 98 height 19
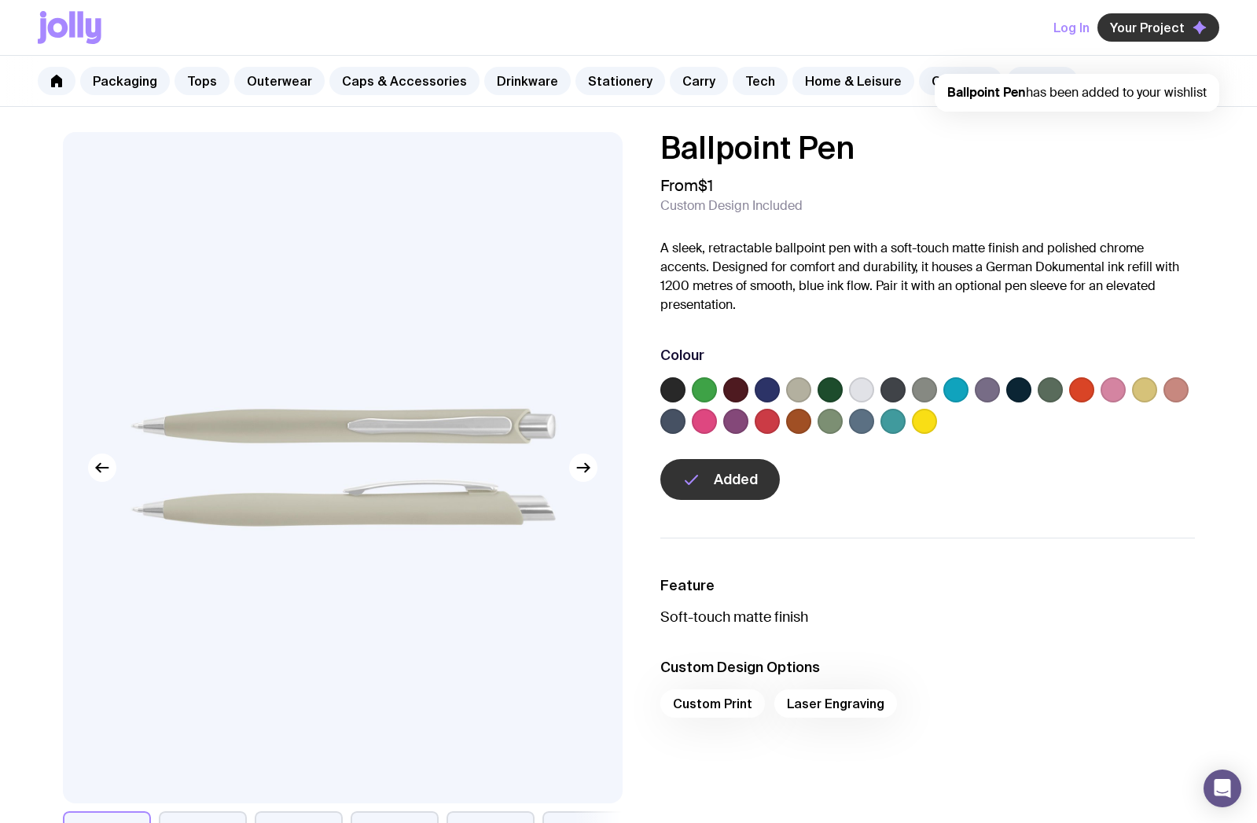
click at [1156, 31] on span "Your Project" at bounding box center [1147, 28] width 75 height 16
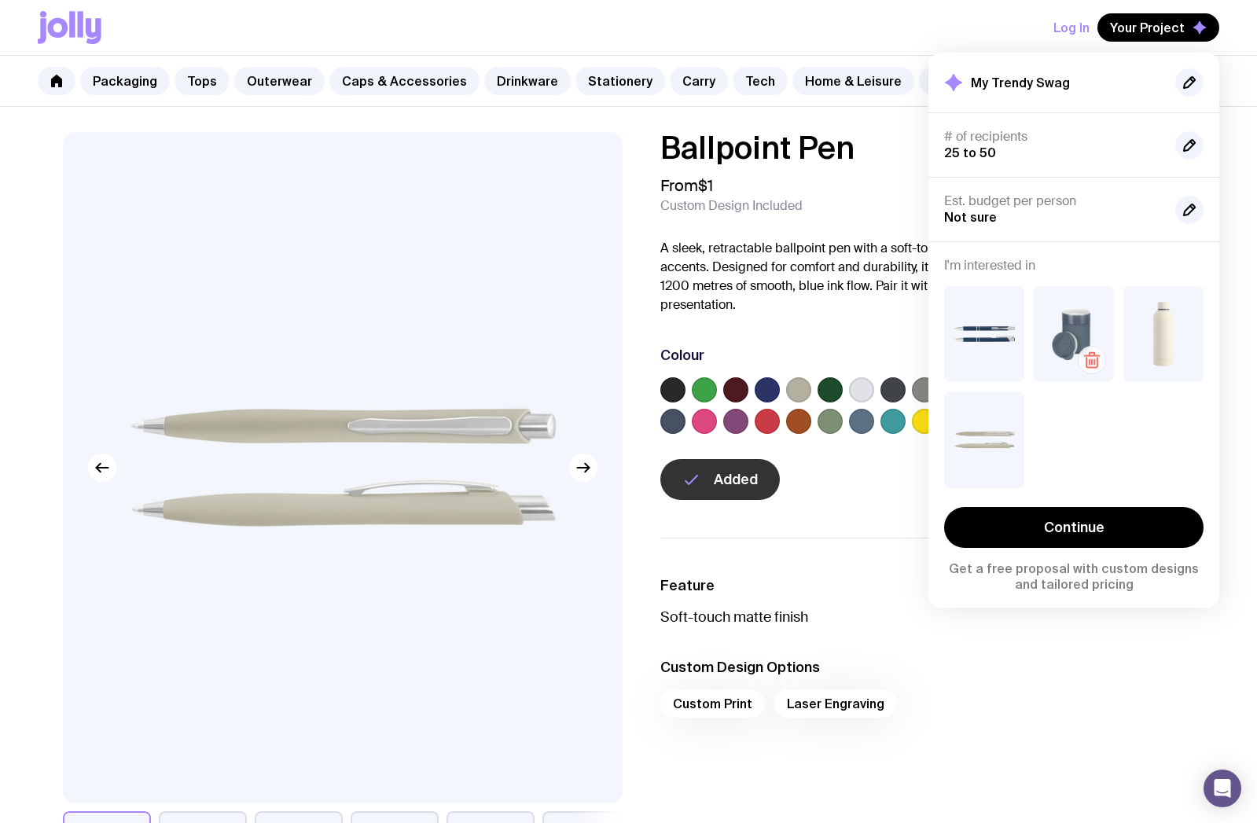
click at [1092, 358] on icon "button" at bounding box center [1092, 360] width 19 height 19
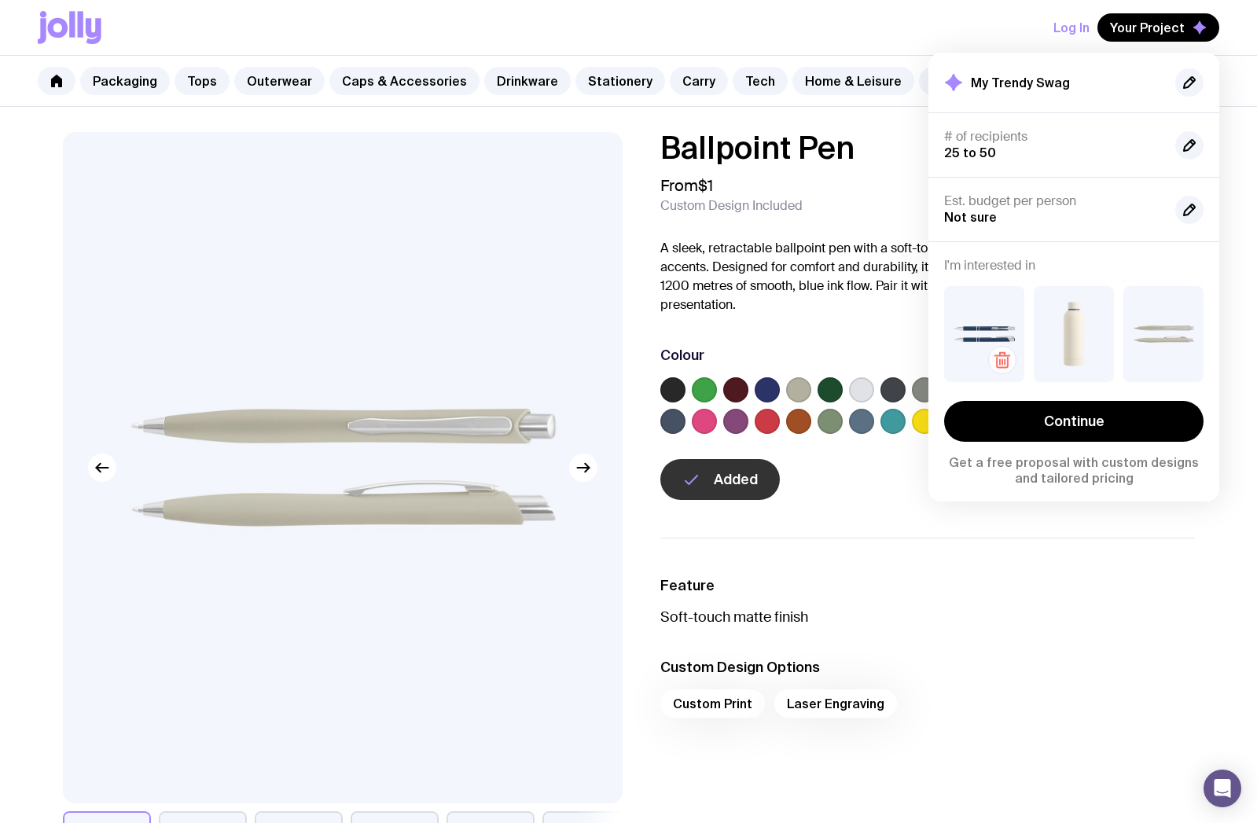
click at [1000, 356] on icon "button" at bounding box center [1002, 354] width 5 height 3
click at [613, 87] on link "Stationery" at bounding box center [621, 81] width 90 height 28
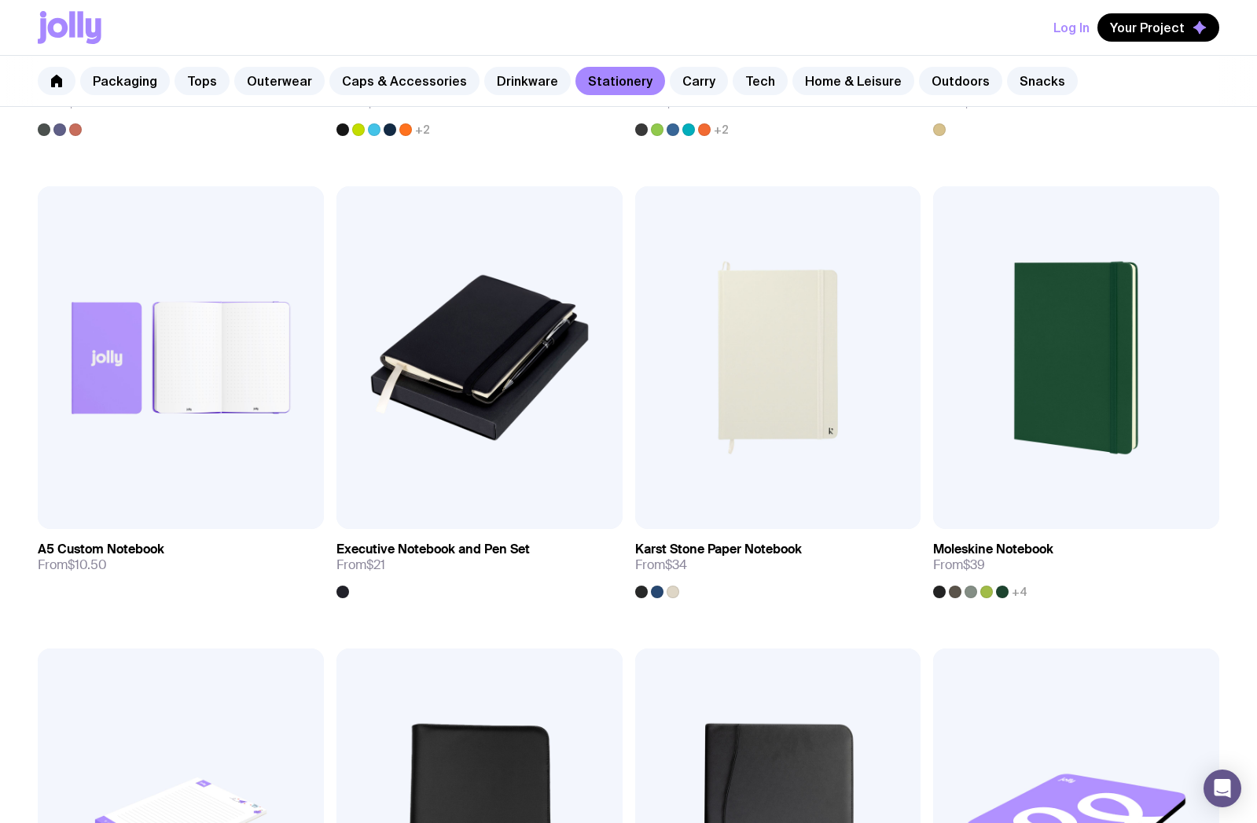
scroll to position [1630, 0]
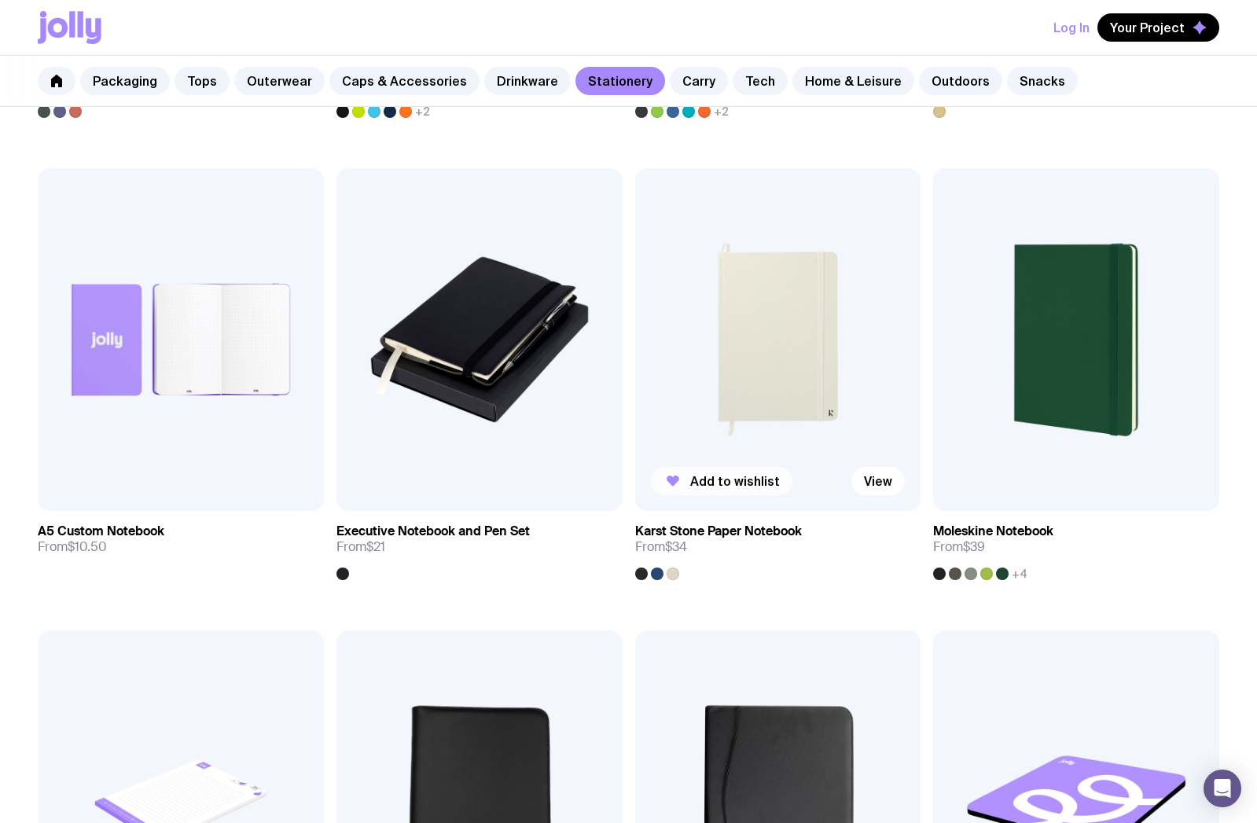
click at [754, 484] on span "Add to wishlist" at bounding box center [735, 481] width 90 height 16
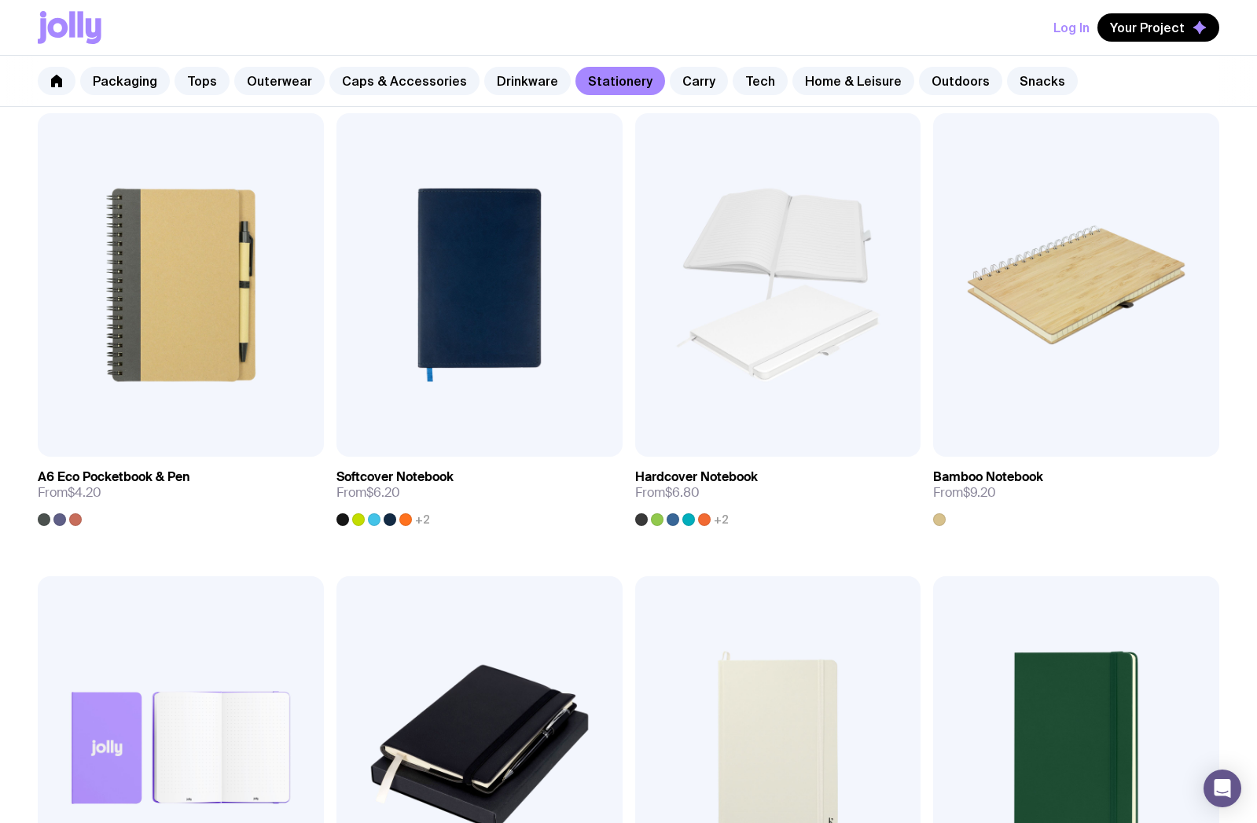
scroll to position [1219, 0]
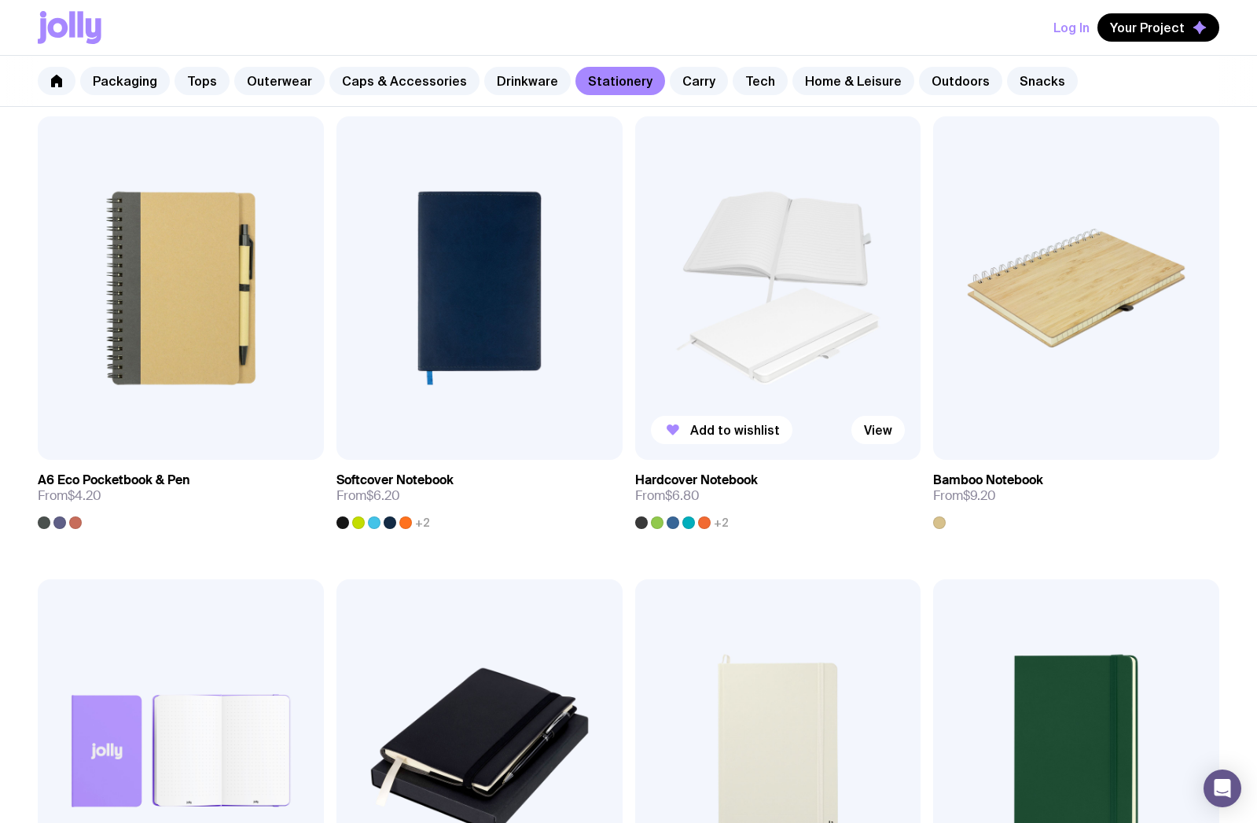
click at [709, 346] on img at bounding box center [778, 288] width 286 height 344
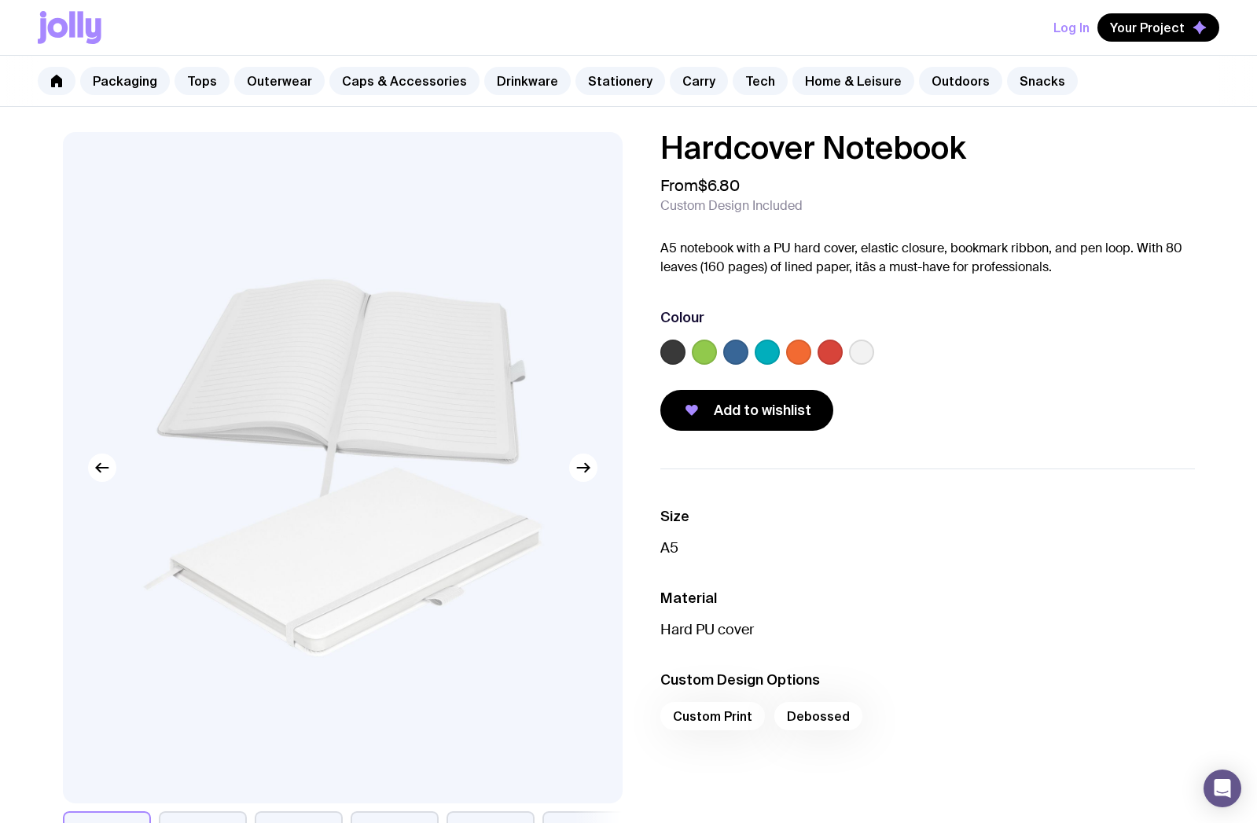
scroll to position [1, 0]
click at [723, 414] on span "Add to wishlist" at bounding box center [763, 409] width 98 height 19
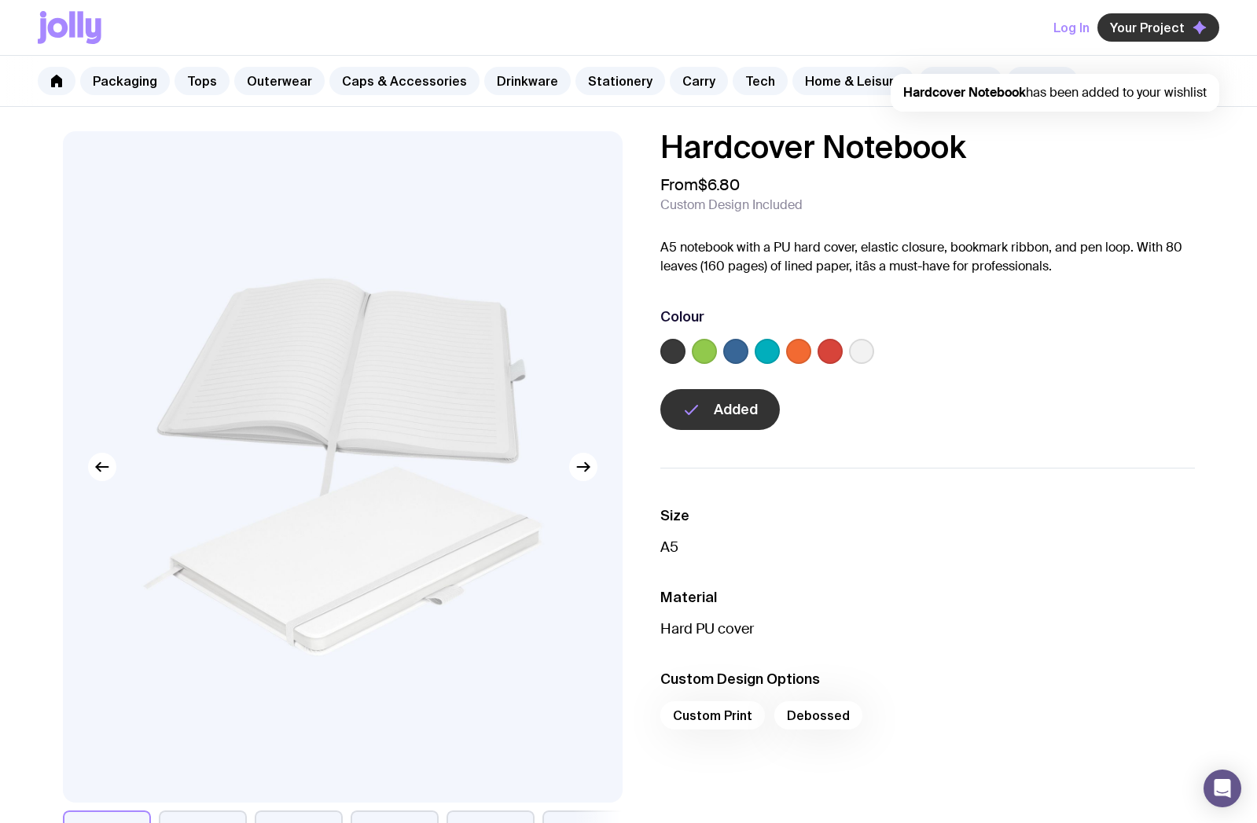
click at [1147, 36] on button "Your Project" at bounding box center [1159, 27] width 122 height 28
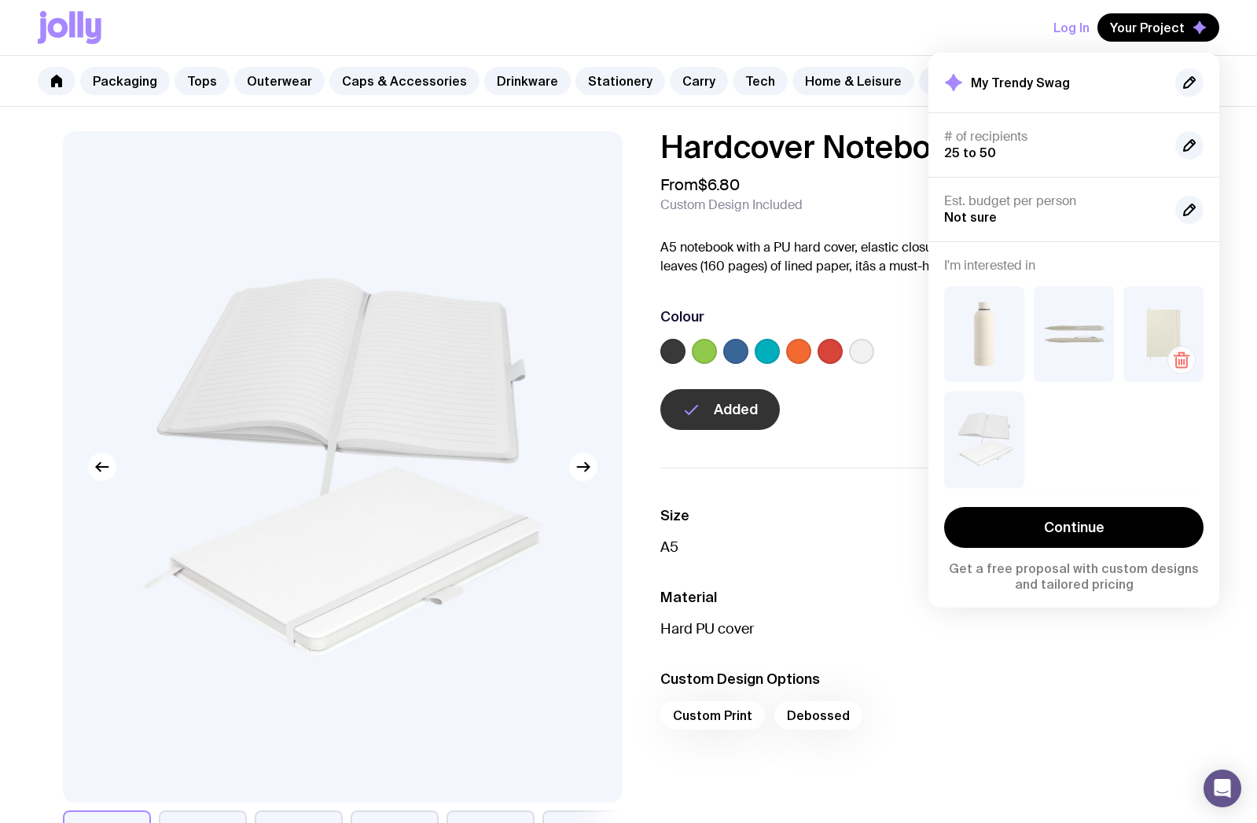
click at [1185, 359] on icon "button" at bounding box center [1182, 360] width 19 height 19
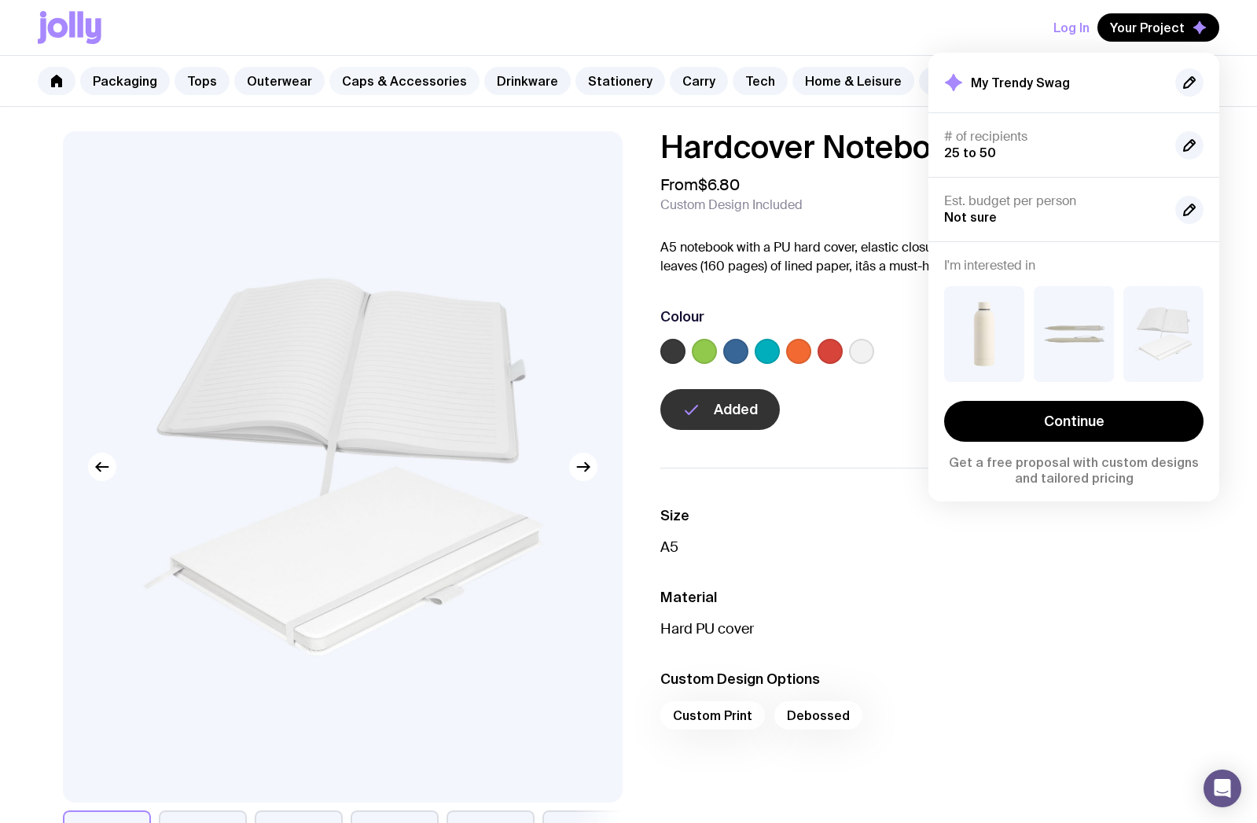
click at [388, 82] on link "Caps & Accessories" at bounding box center [404, 81] width 150 height 28
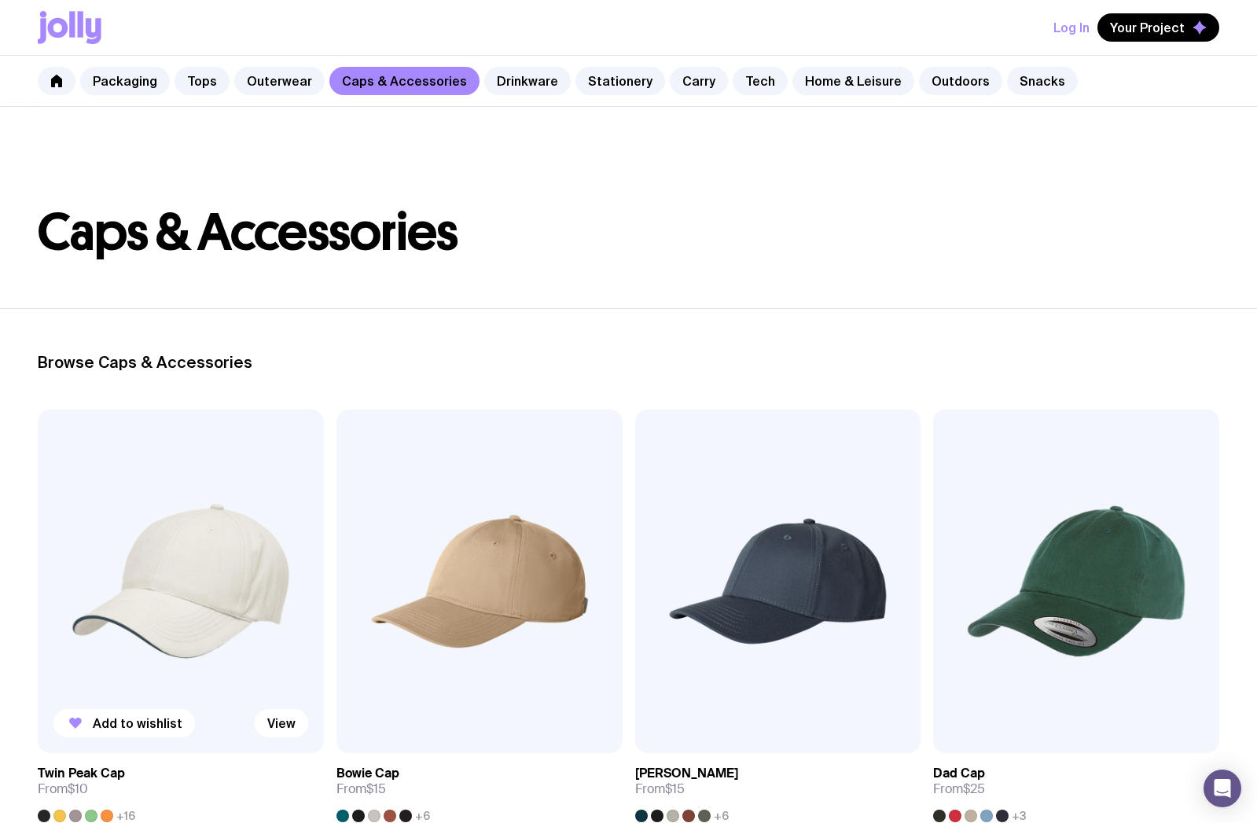
click at [234, 513] on img at bounding box center [181, 582] width 286 height 344
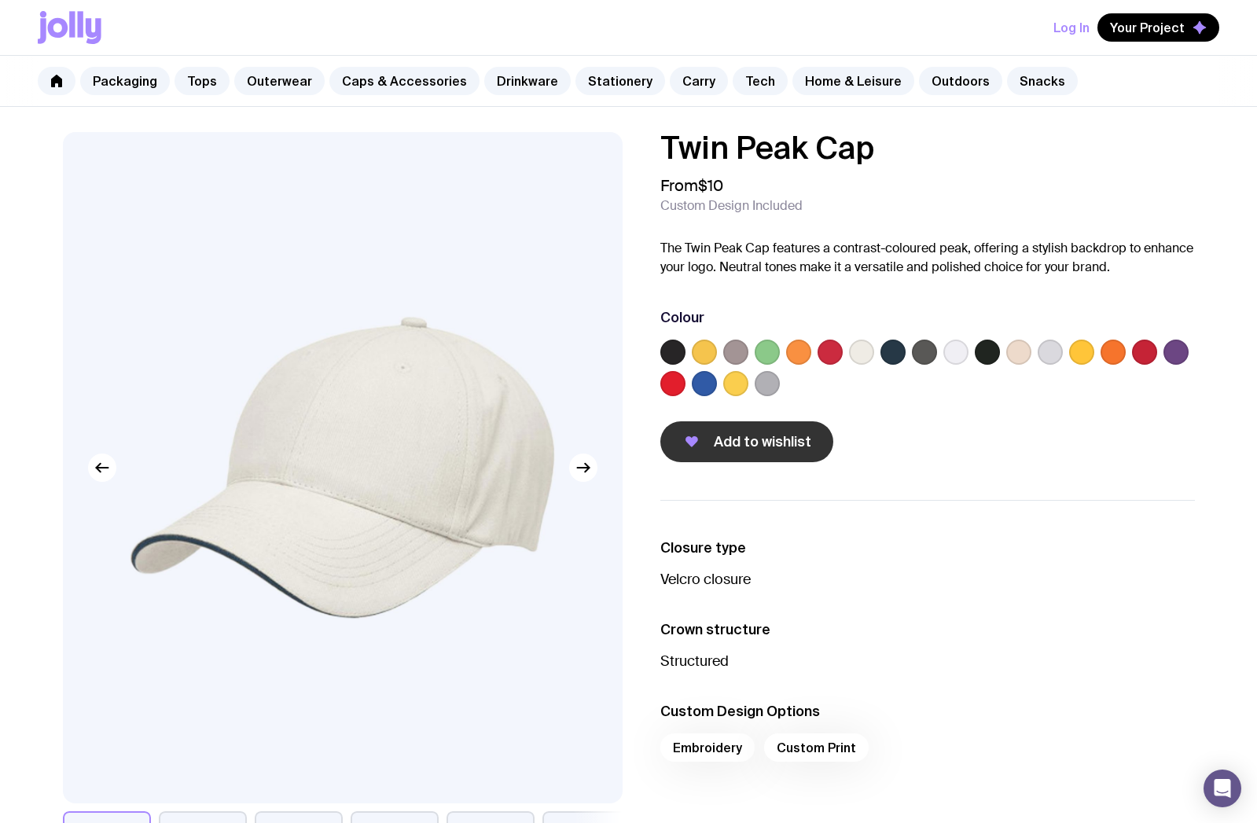
click at [787, 442] on span "Add to wishlist" at bounding box center [763, 442] width 98 height 19
drag, startPoint x: 1147, startPoint y: 23, endPoint x: 1146, endPoint y: 43, distance: 20.5
click at [1147, 23] on span "Your Project" at bounding box center [1147, 28] width 75 height 16
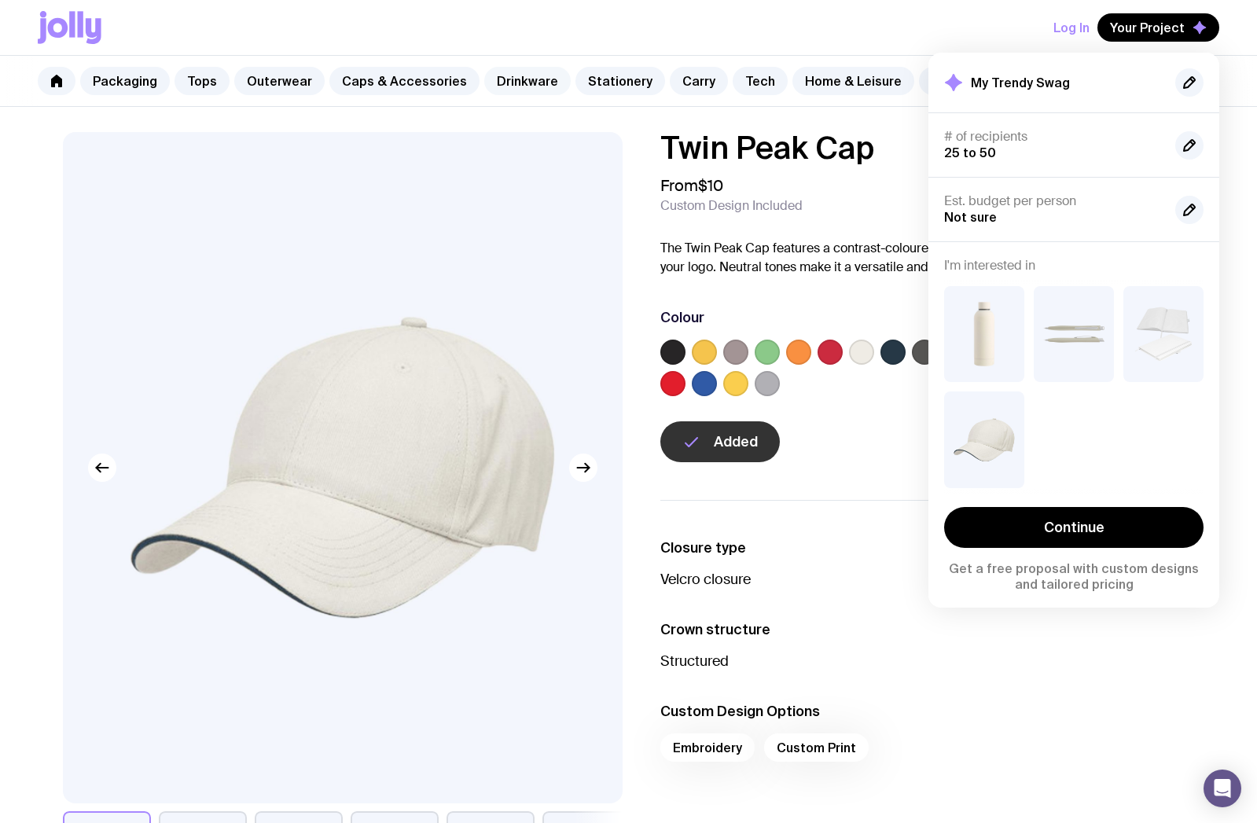
click at [507, 81] on link "Drinkware" at bounding box center [527, 81] width 87 height 28
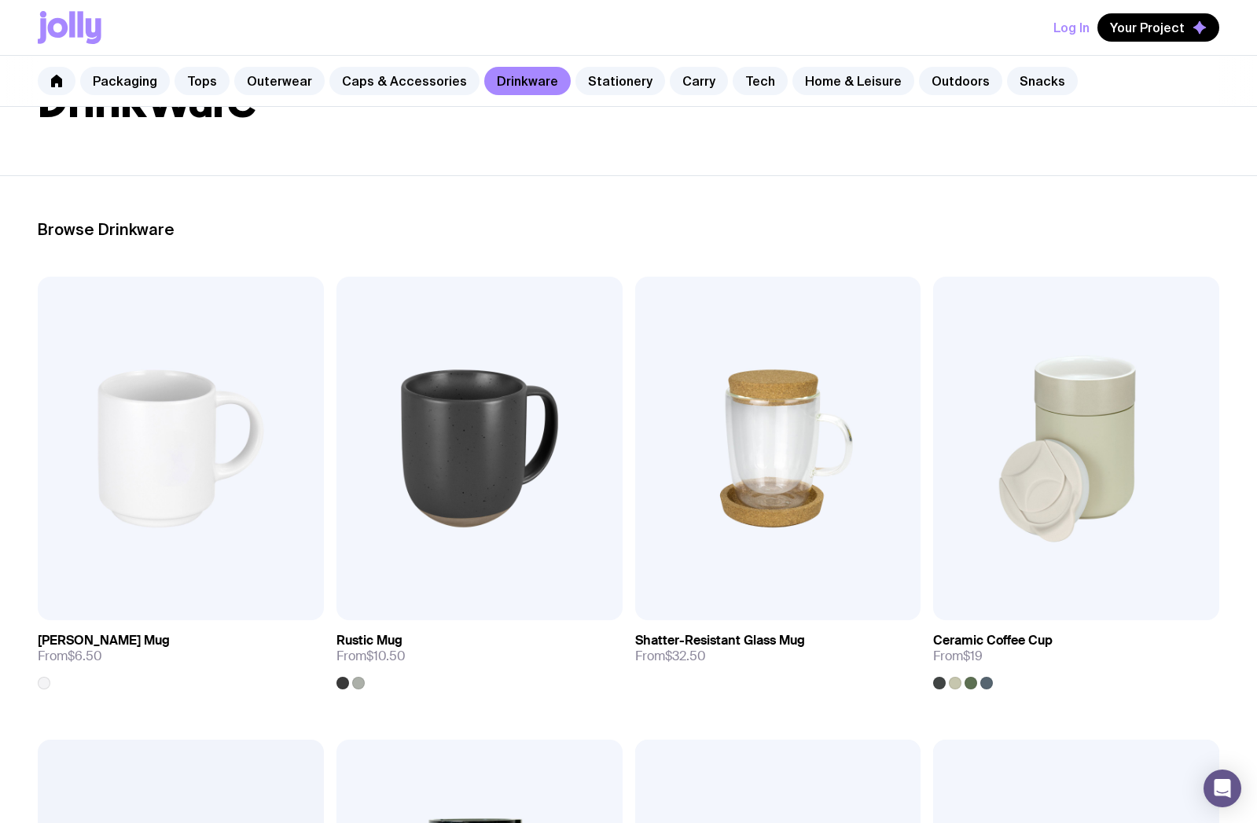
scroll to position [90, 0]
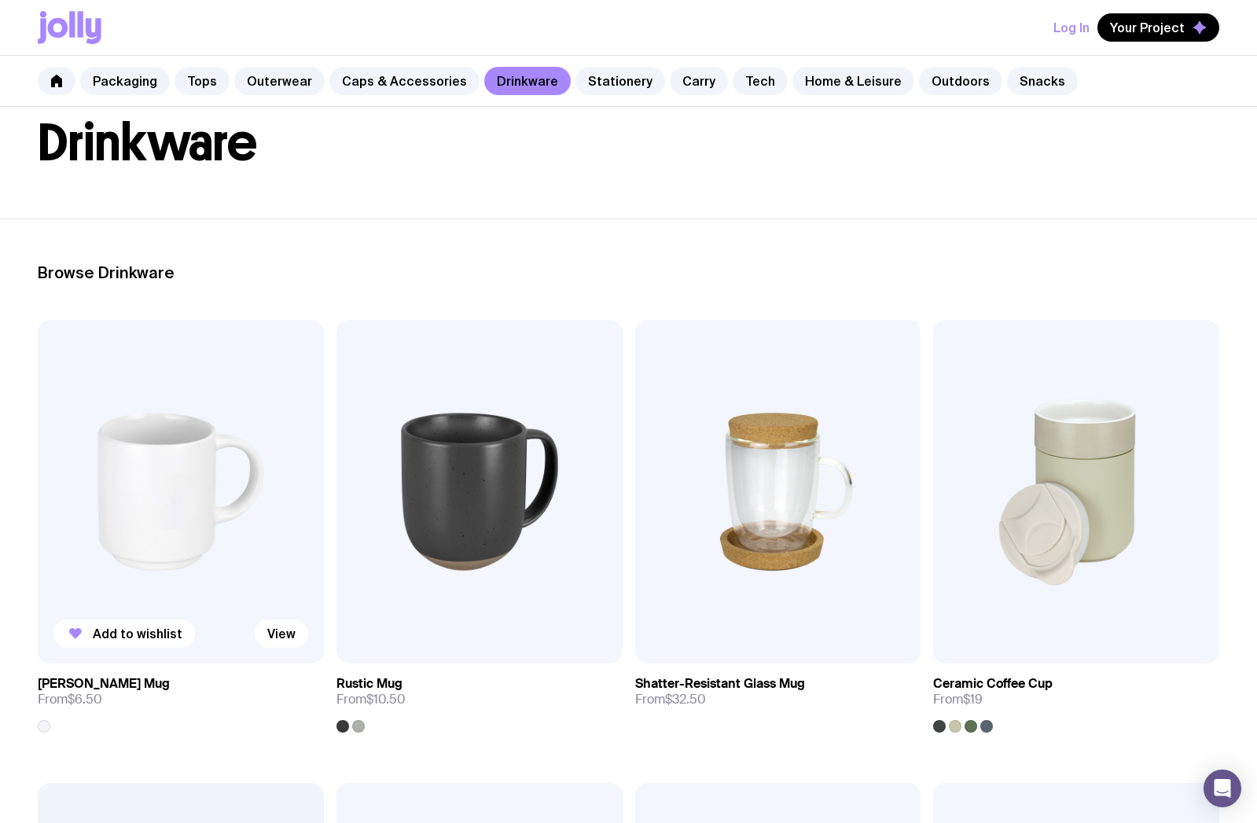
click at [237, 484] on img at bounding box center [181, 492] width 286 height 344
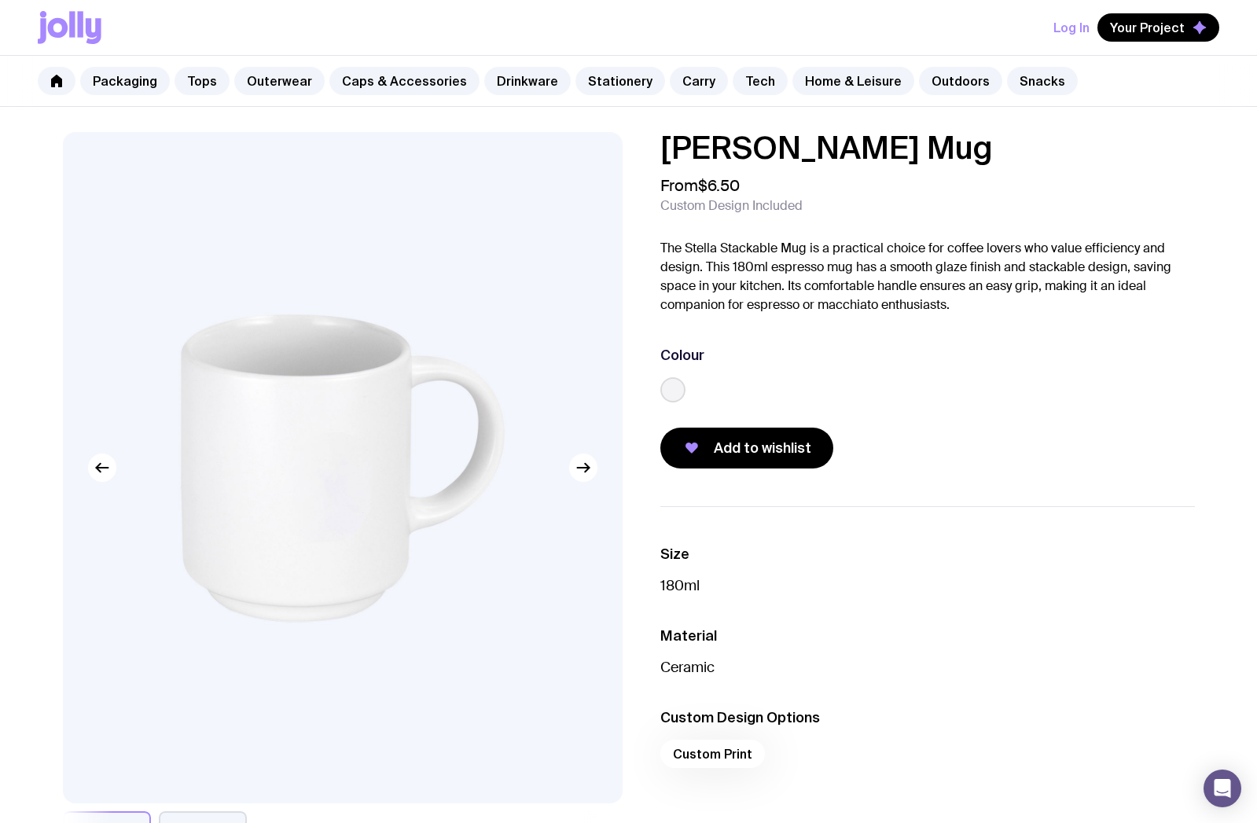
scroll to position [90, 0]
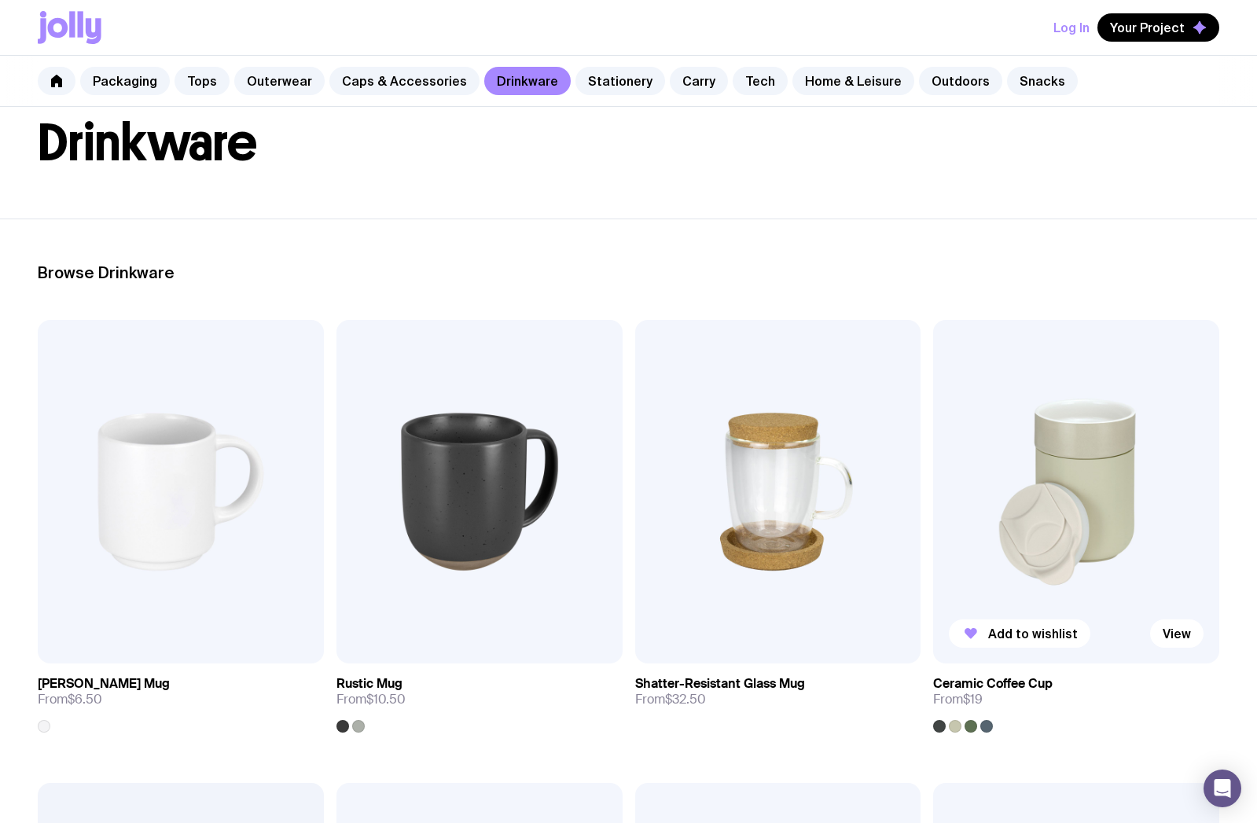
click at [1077, 532] on img at bounding box center [1076, 492] width 286 height 344
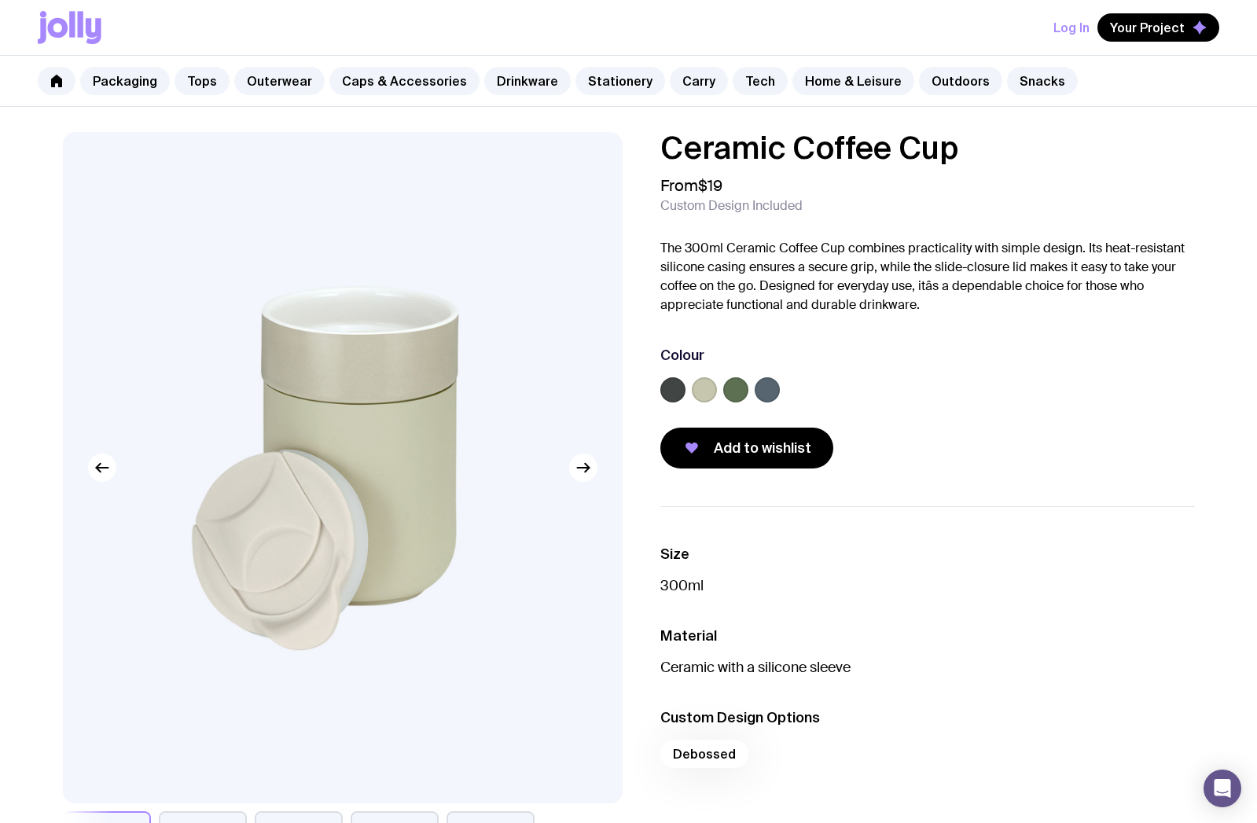
click at [704, 384] on label at bounding box center [704, 389] width 25 height 25
click at [0, 0] on input "radio" at bounding box center [0, 0] width 0 height 0
click at [742, 443] on span "Add to wishlist" at bounding box center [763, 448] width 98 height 19
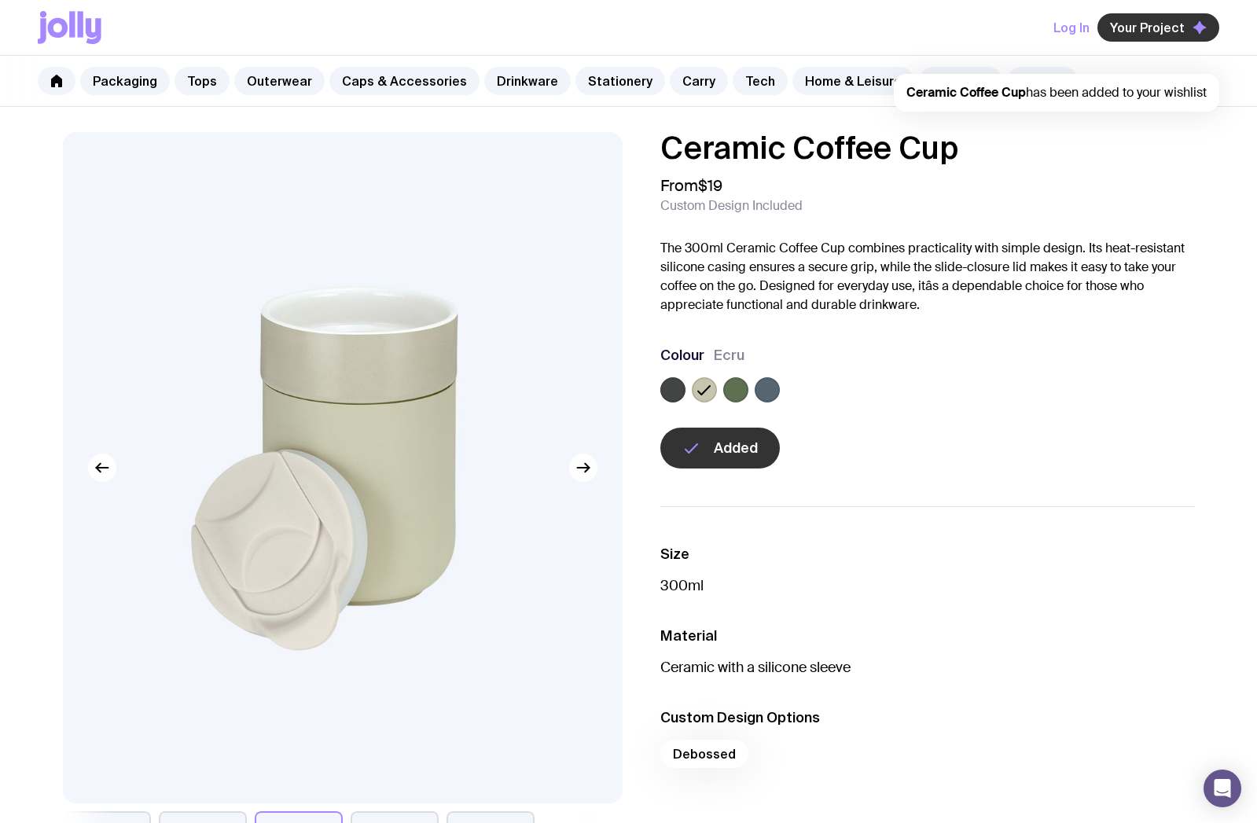
drag, startPoint x: 1147, startPoint y: 20, endPoint x: 1147, endPoint y: 32, distance: 12.6
click at [1147, 20] on button "Your Project" at bounding box center [1159, 27] width 122 height 28
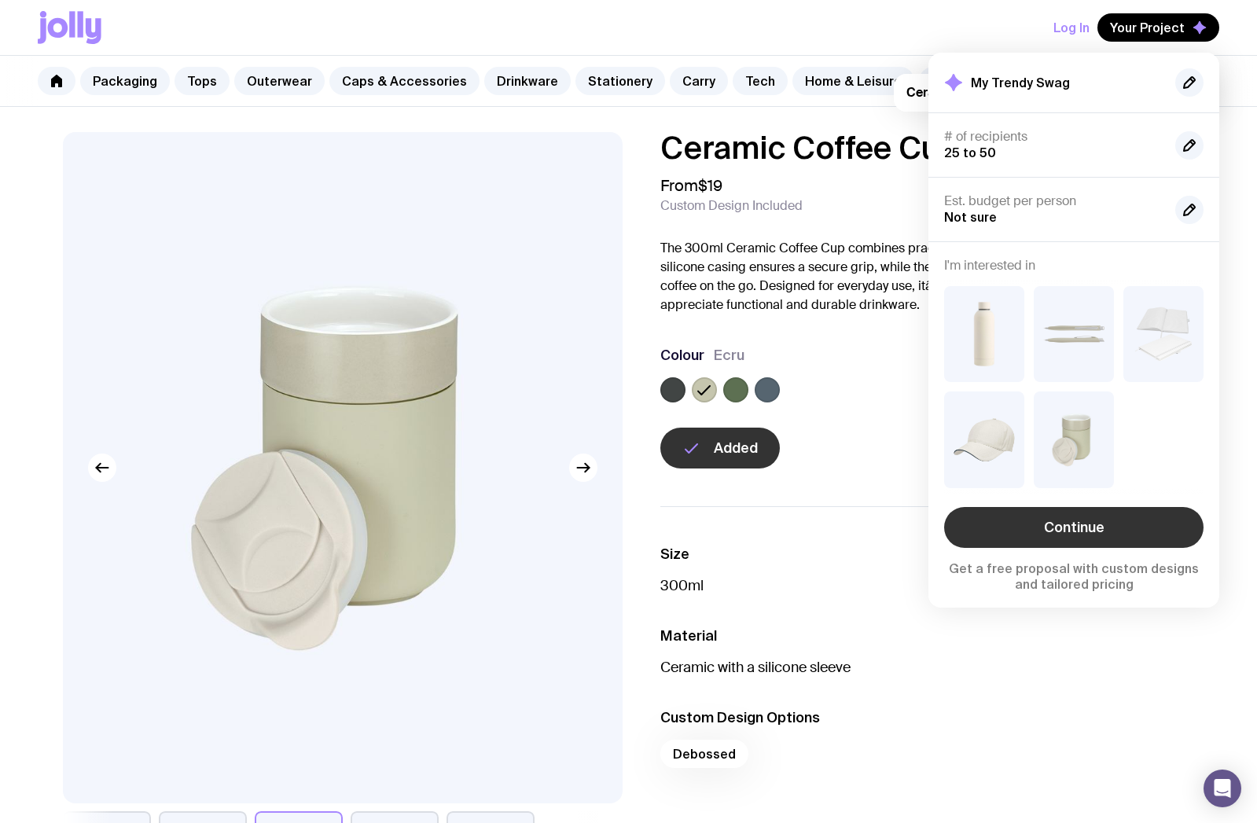
click at [1051, 525] on link "Continue" at bounding box center [1074, 527] width 260 height 41
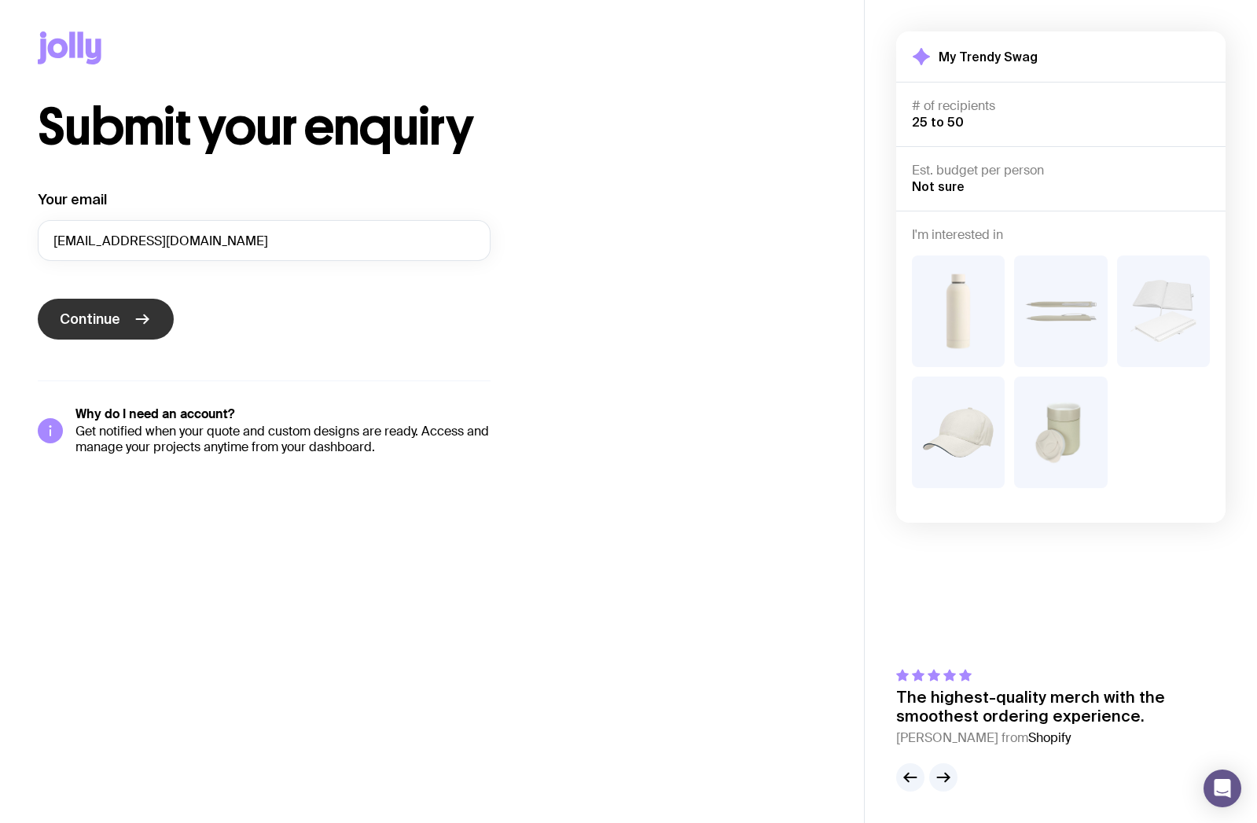
click at [99, 321] on span "Continue" at bounding box center [90, 319] width 61 height 19
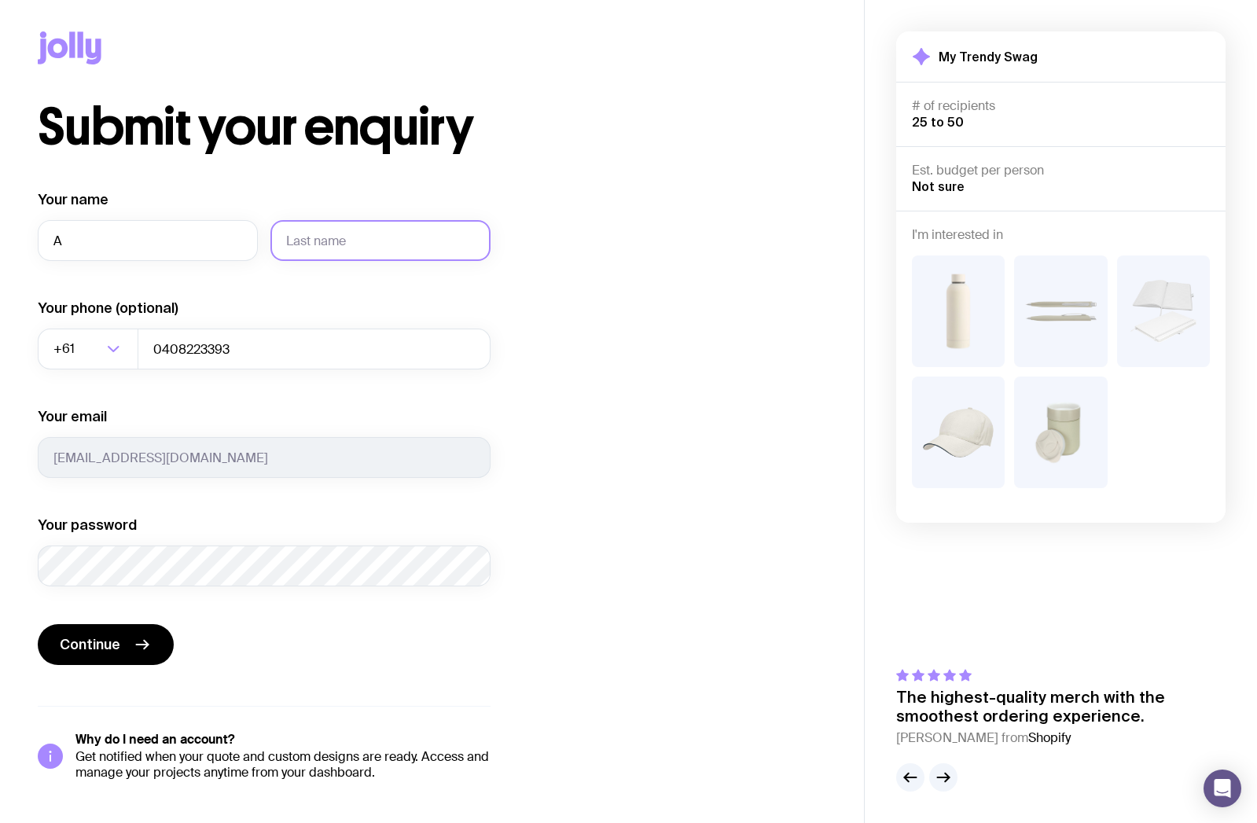
type input "A"
type input "R"
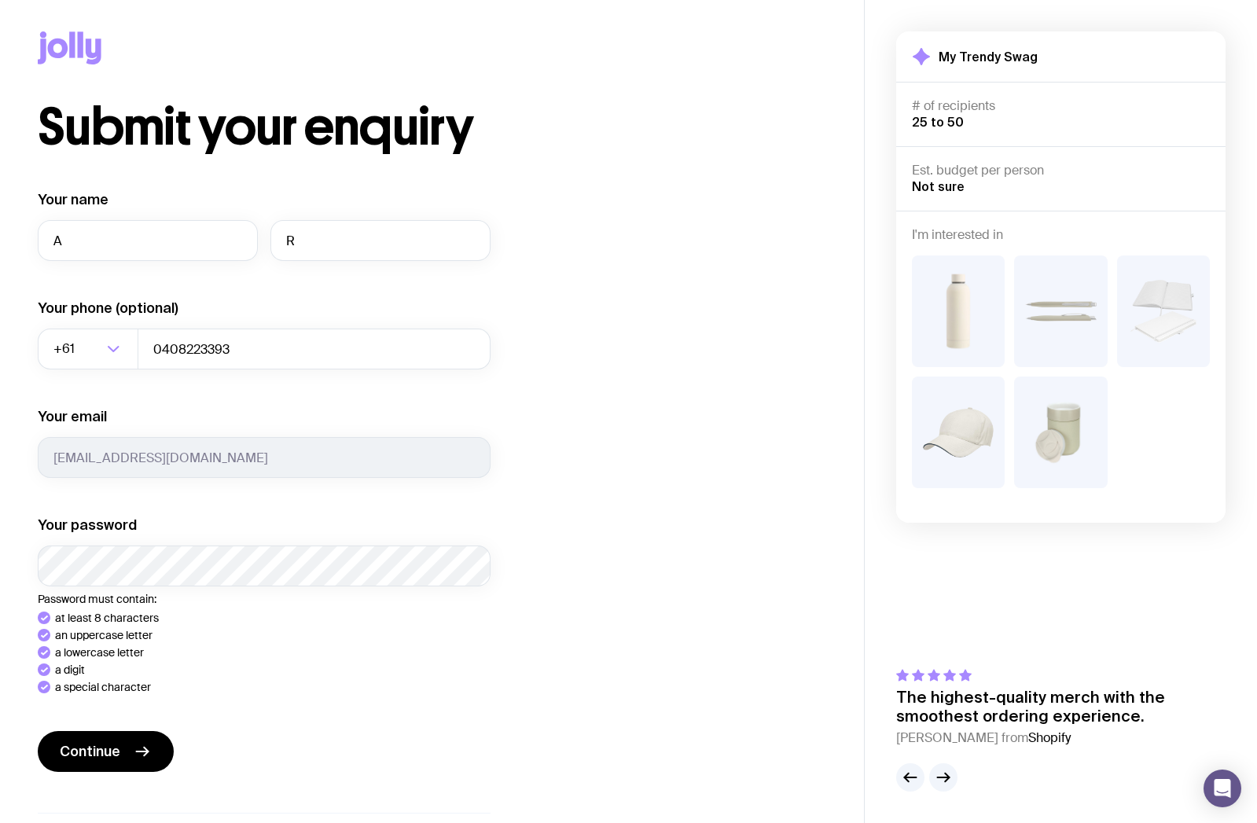
drag, startPoint x: 130, startPoint y: 753, endPoint x: 150, endPoint y: 744, distance: 22.2
click at [131, 752] on div "Continue" at bounding box center [264, 753] width 453 height 44
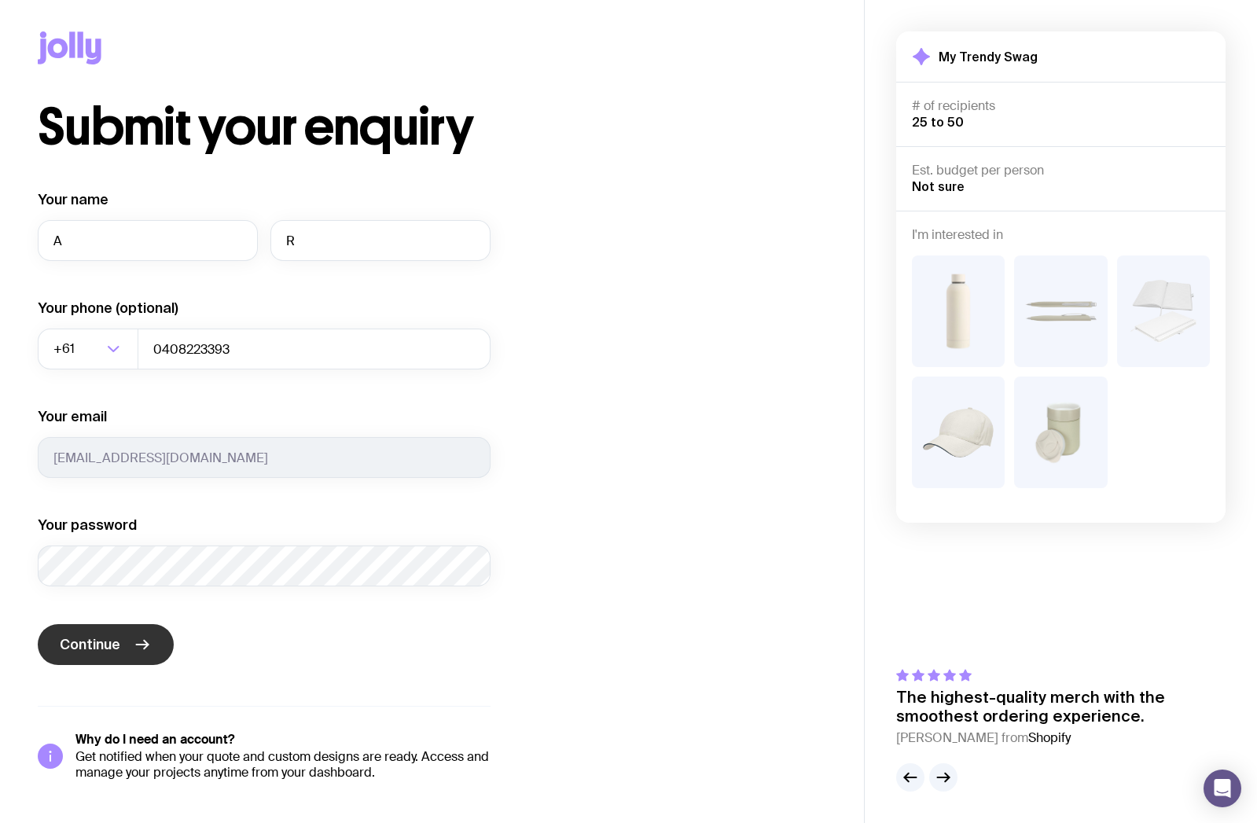
click at [144, 649] on icon "submit" at bounding box center [146, 645] width 4 height 9
